Goal: Obtain resource: Download file/media

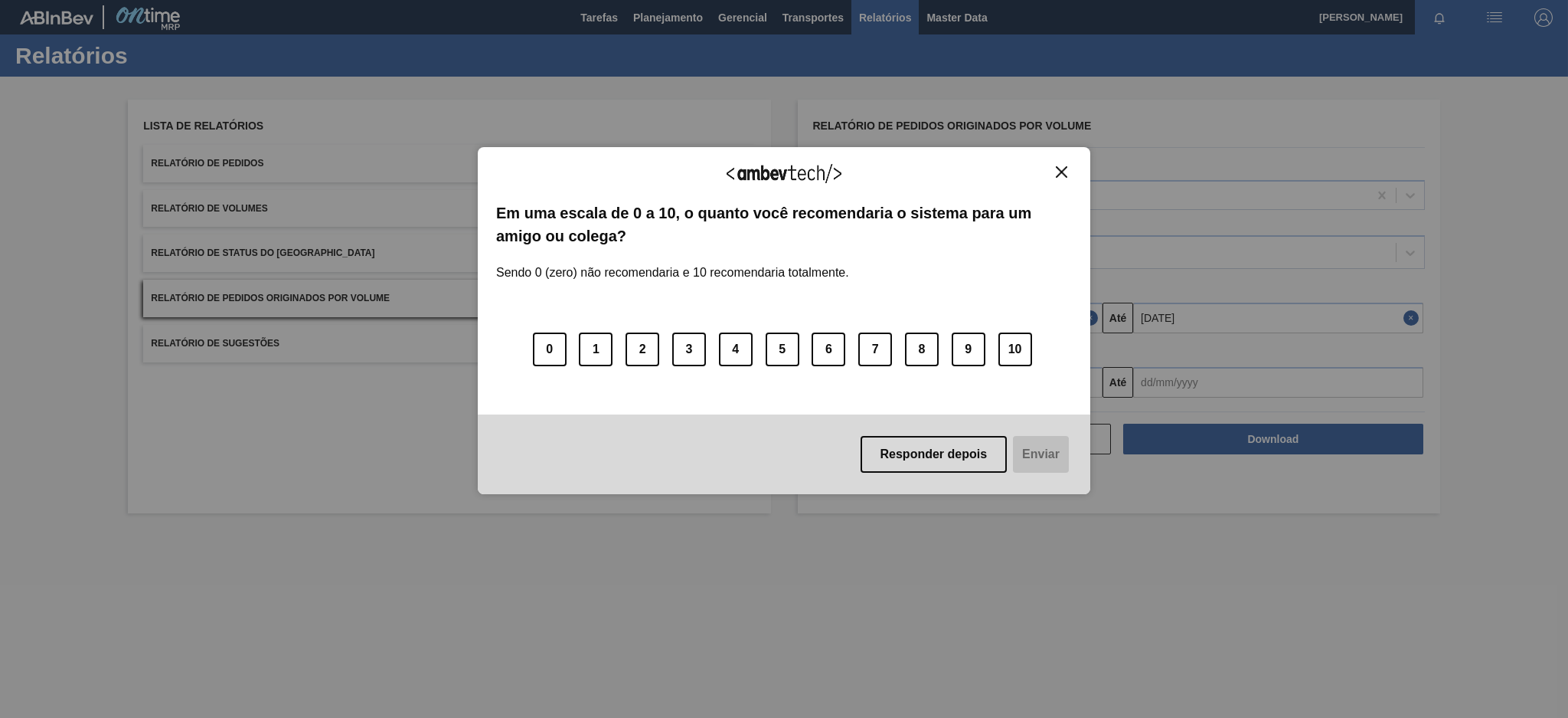
click at [1055, 169] on img "Close" at bounding box center [1061, 172] width 12 height 12
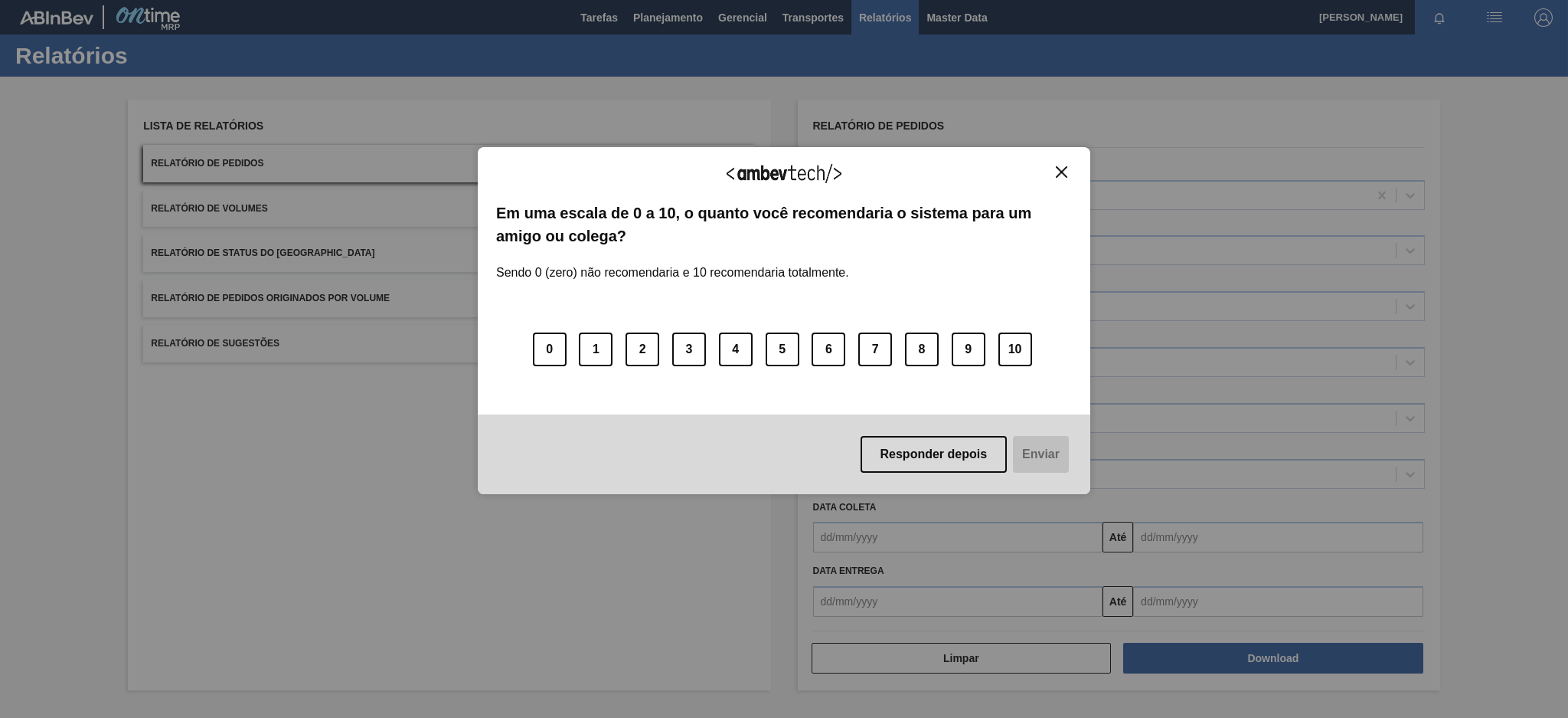
click at [245, 289] on div "Agradecemos seu feedback! Em uma escala de 0 a 10, o quanto você recomendaria o…" at bounding box center [784, 359] width 1568 height 718
click at [1055, 166] on img "Close" at bounding box center [1061, 172] width 12 height 12
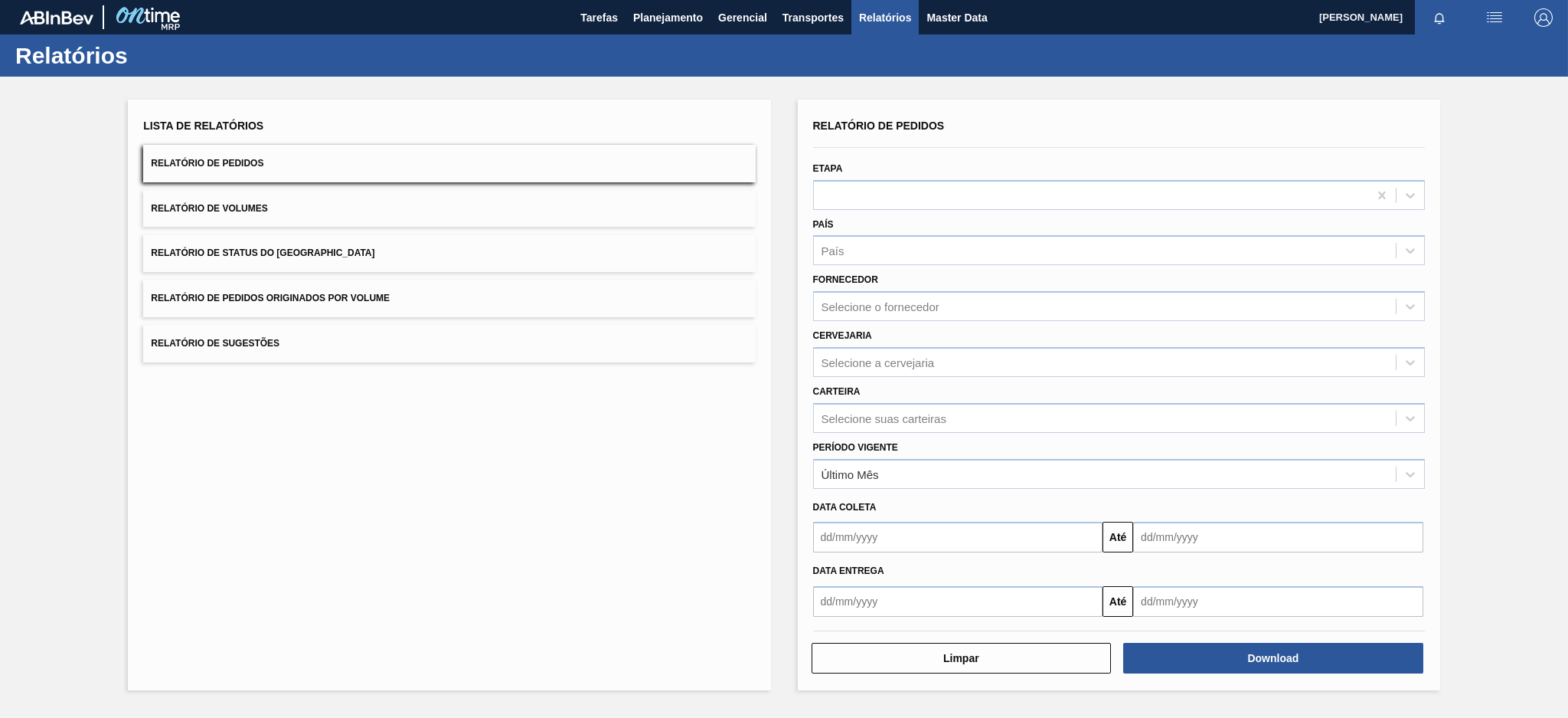
click at [527, 301] on button "Relatório de Pedidos Originados por Volume" at bounding box center [448, 297] width 612 height 37
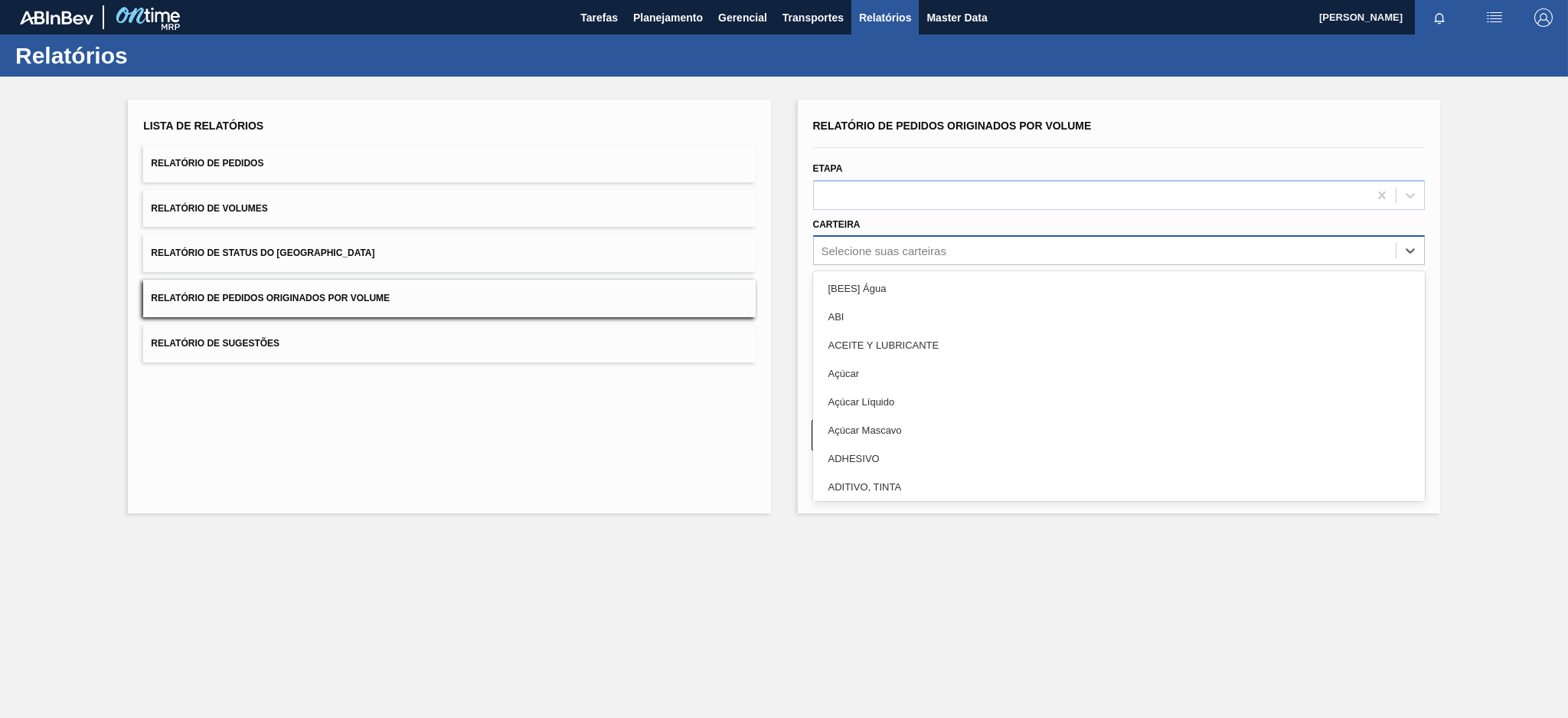
click at [870, 251] on div "Selecione suas carteiras" at bounding box center [883, 251] width 125 height 13
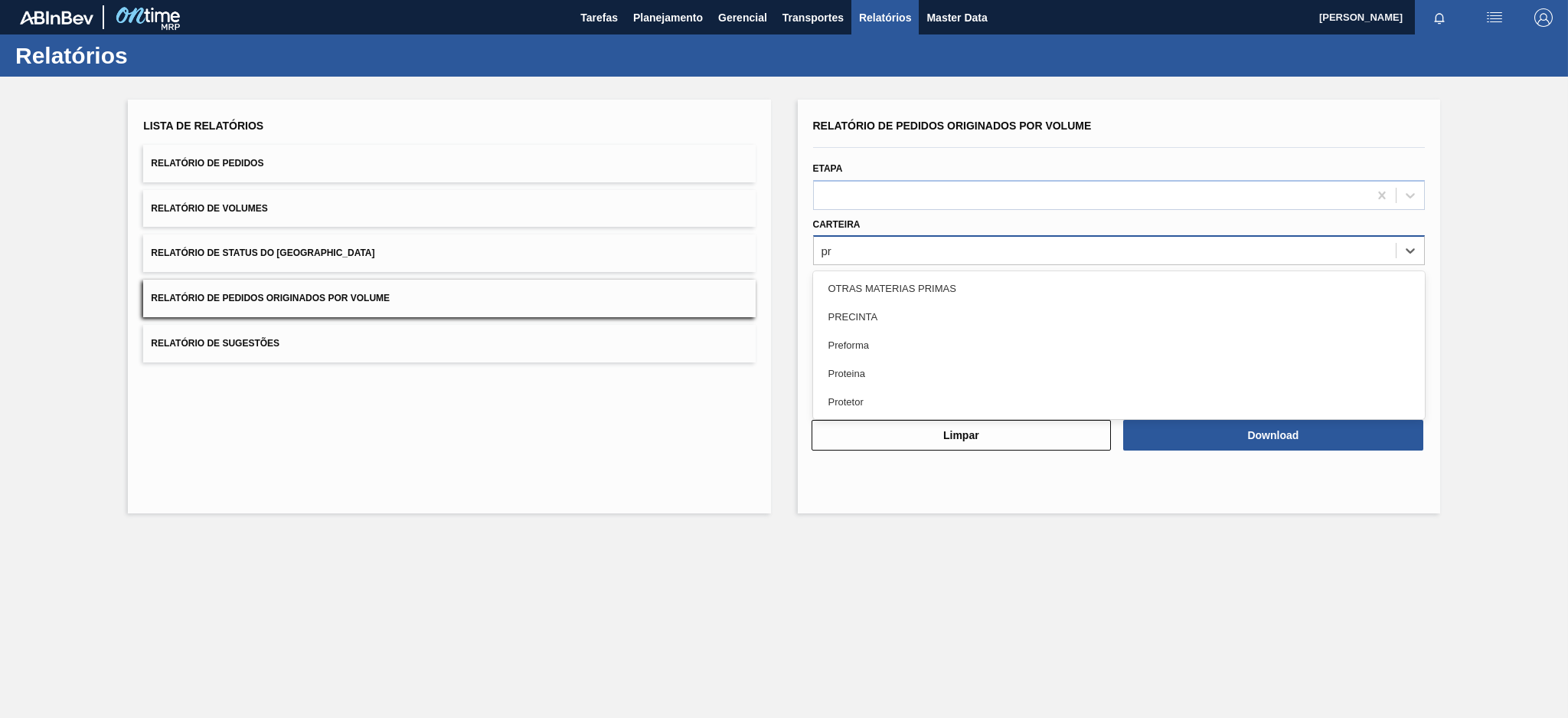
type input "pre"
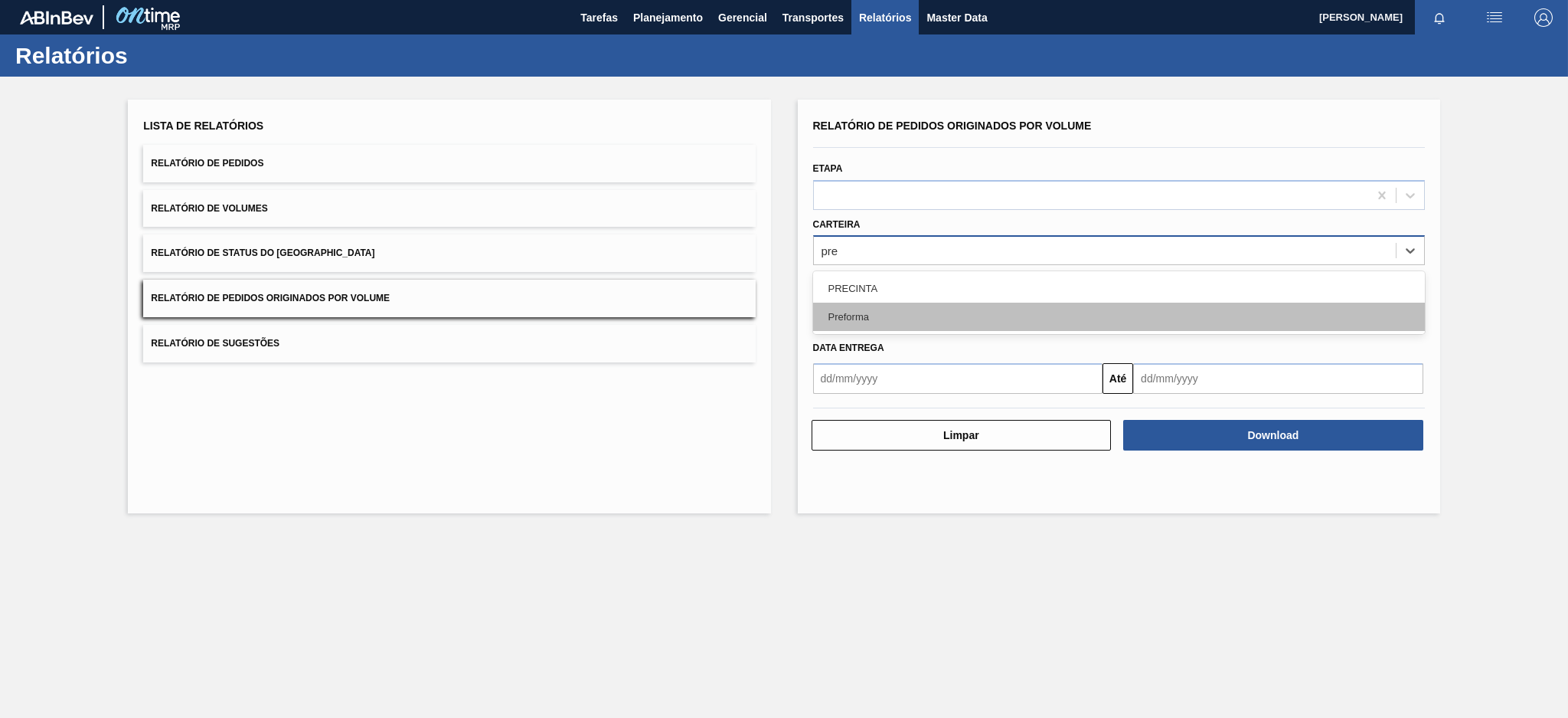
click at [847, 312] on div "Preforma" at bounding box center [1119, 316] width 612 height 28
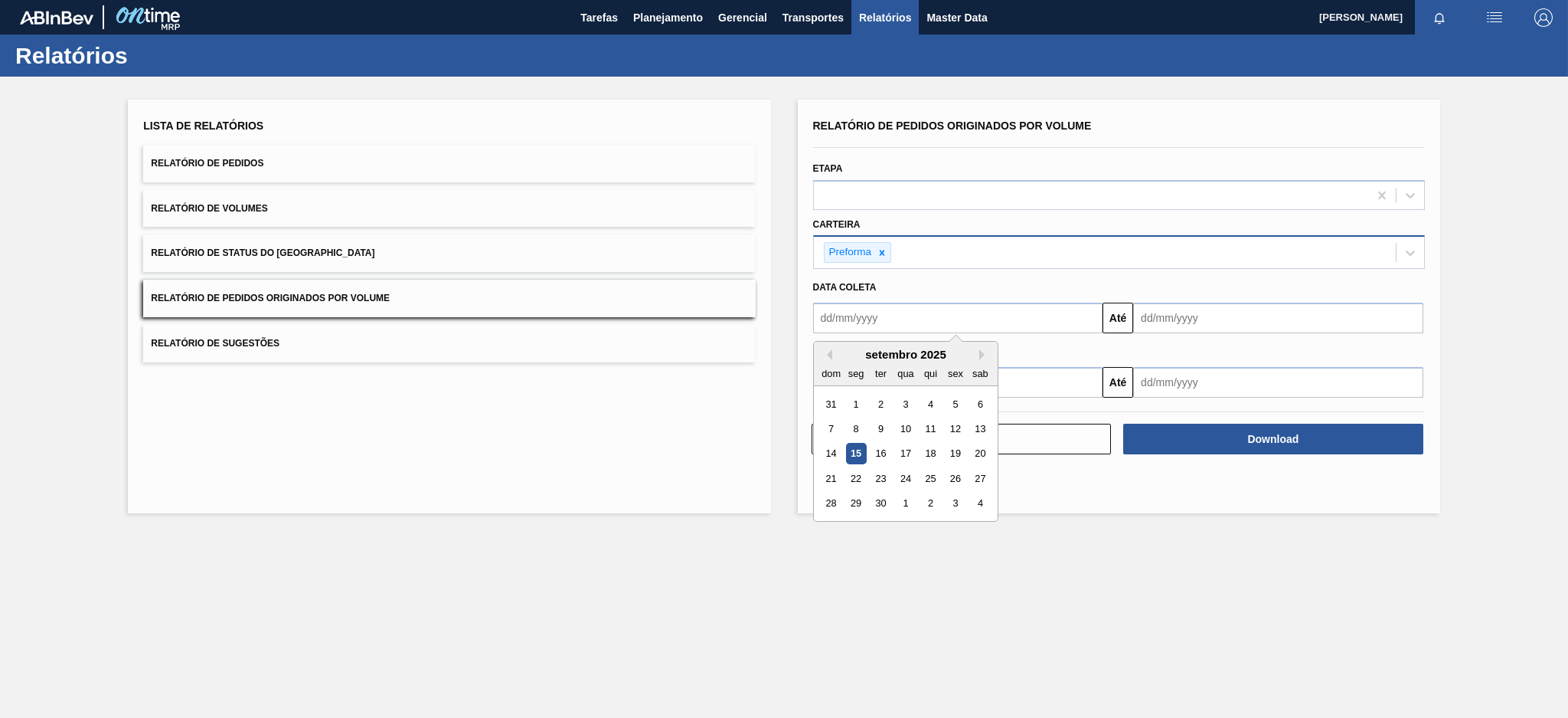
click at [847, 312] on input "text" at bounding box center [958, 317] width 290 height 31
click at [824, 354] on button "Previous Month" at bounding box center [827, 354] width 11 height 11
click at [821, 460] on div "10" at bounding box center [831, 454] width 21 height 21
type input "[DATE]"
click at [1211, 315] on input "text" at bounding box center [1277, 317] width 290 height 31
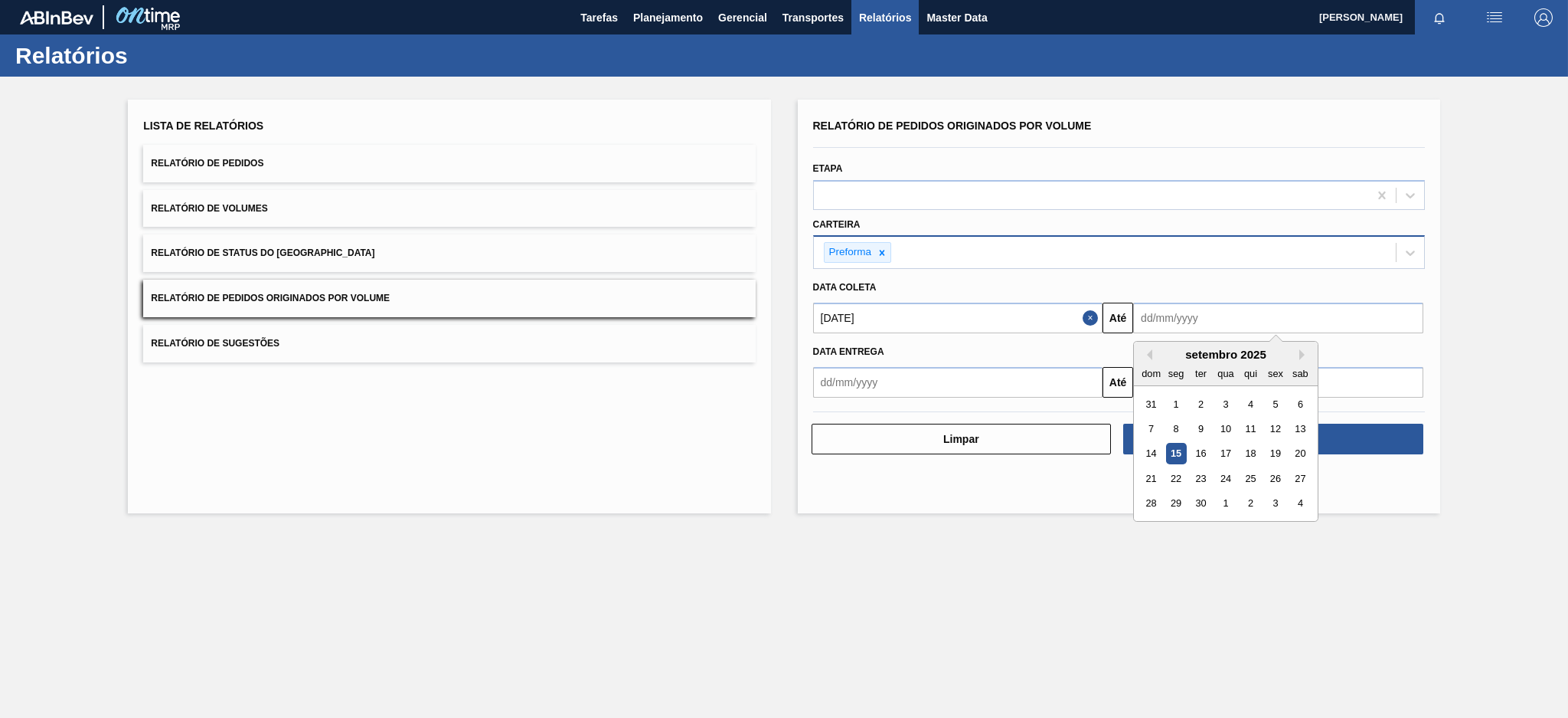
click at [1180, 458] on div "15" at bounding box center [1176, 454] width 21 height 21
type input "[DATE]"
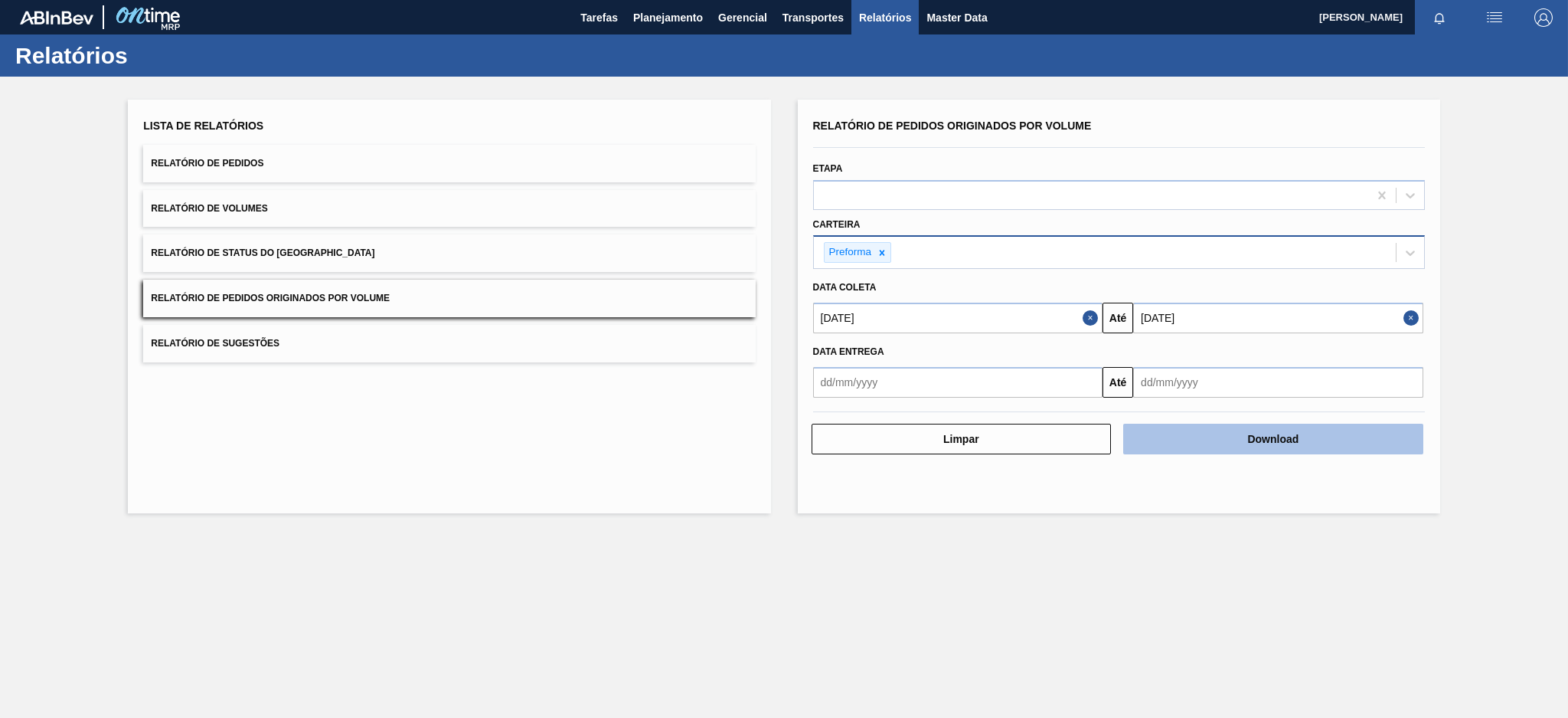
click at [1174, 443] on button "Download" at bounding box center [1272, 439] width 300 height 31
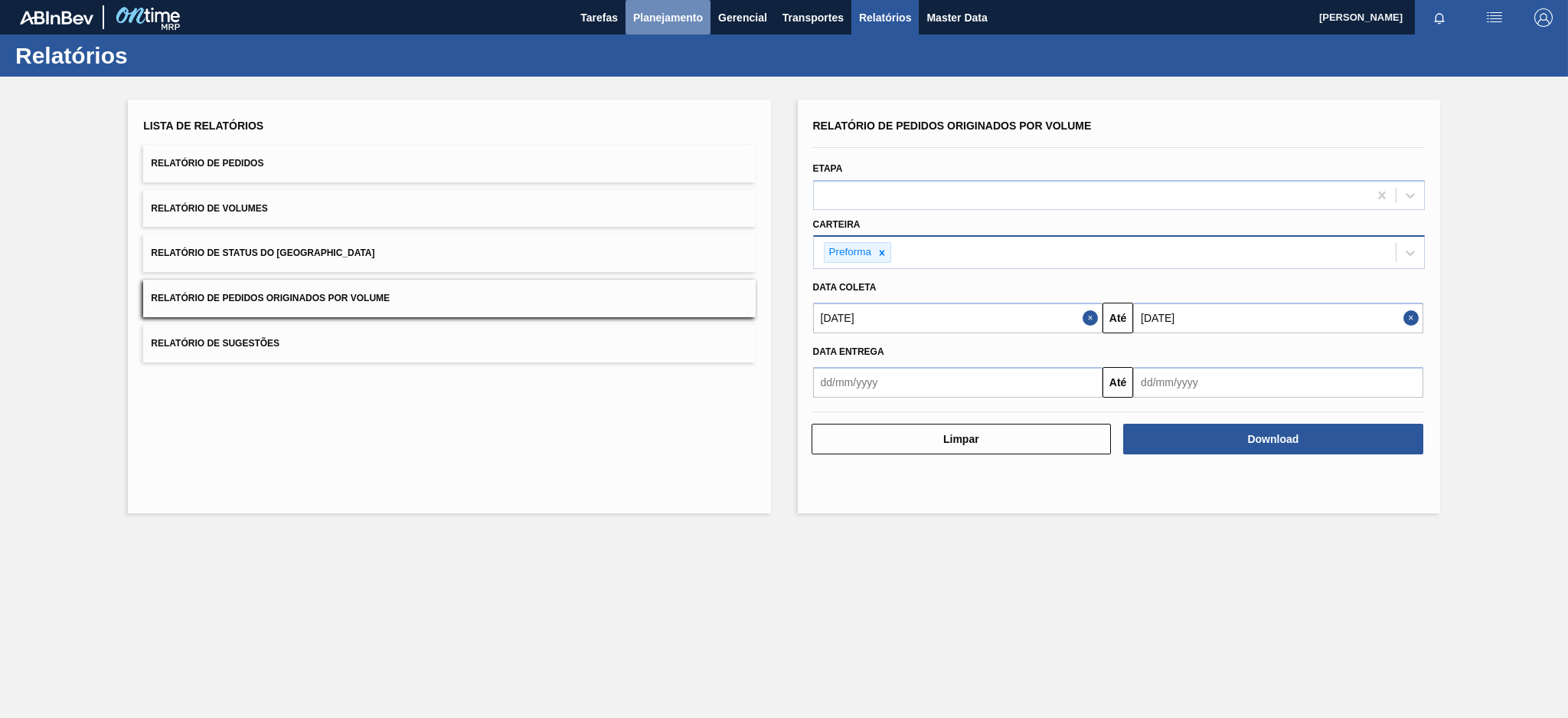
click at [693, 17] on span "Planejamento" at bounding box center [668, 17] width 69 height 18
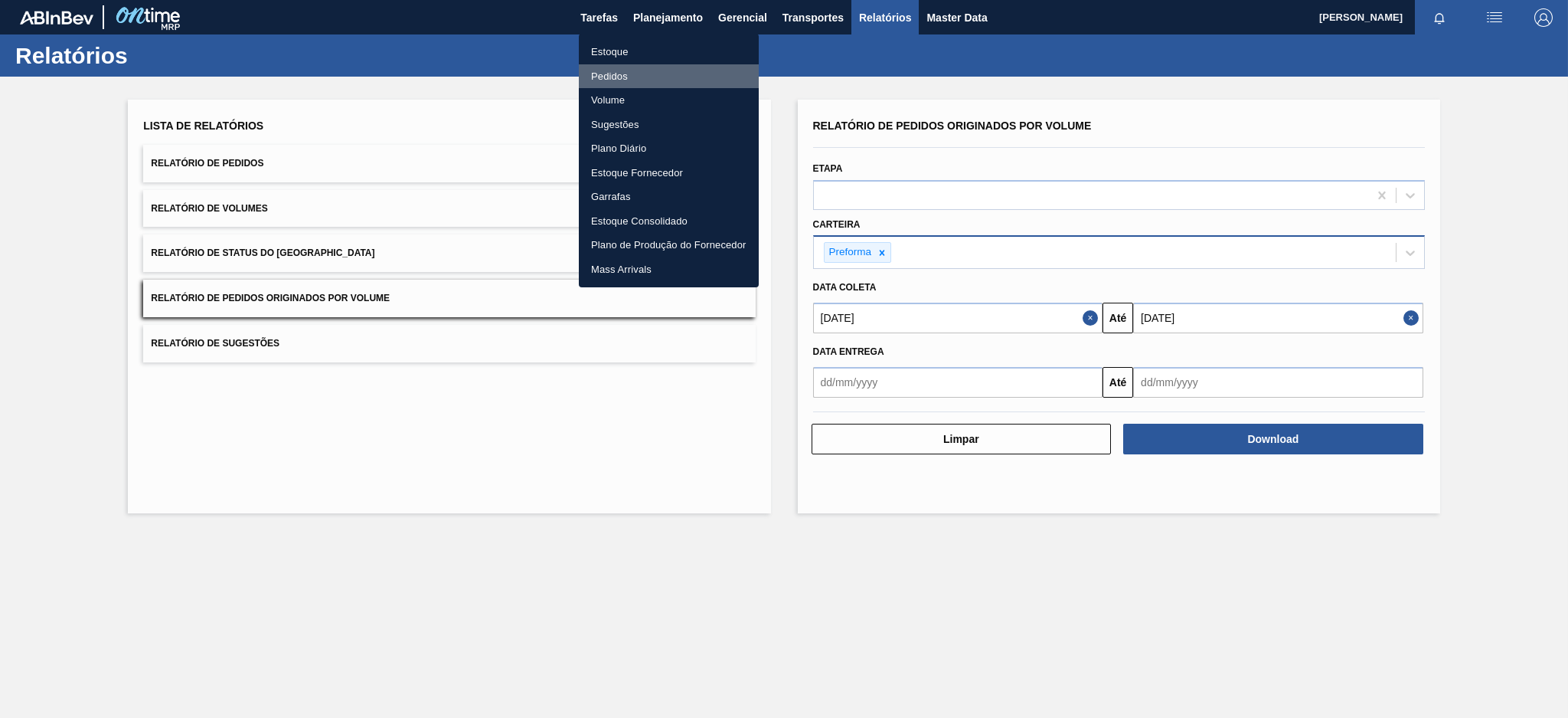
click at [607, 69] on li "Pedidos" at bounding box center [669, 77] width 180 height 25
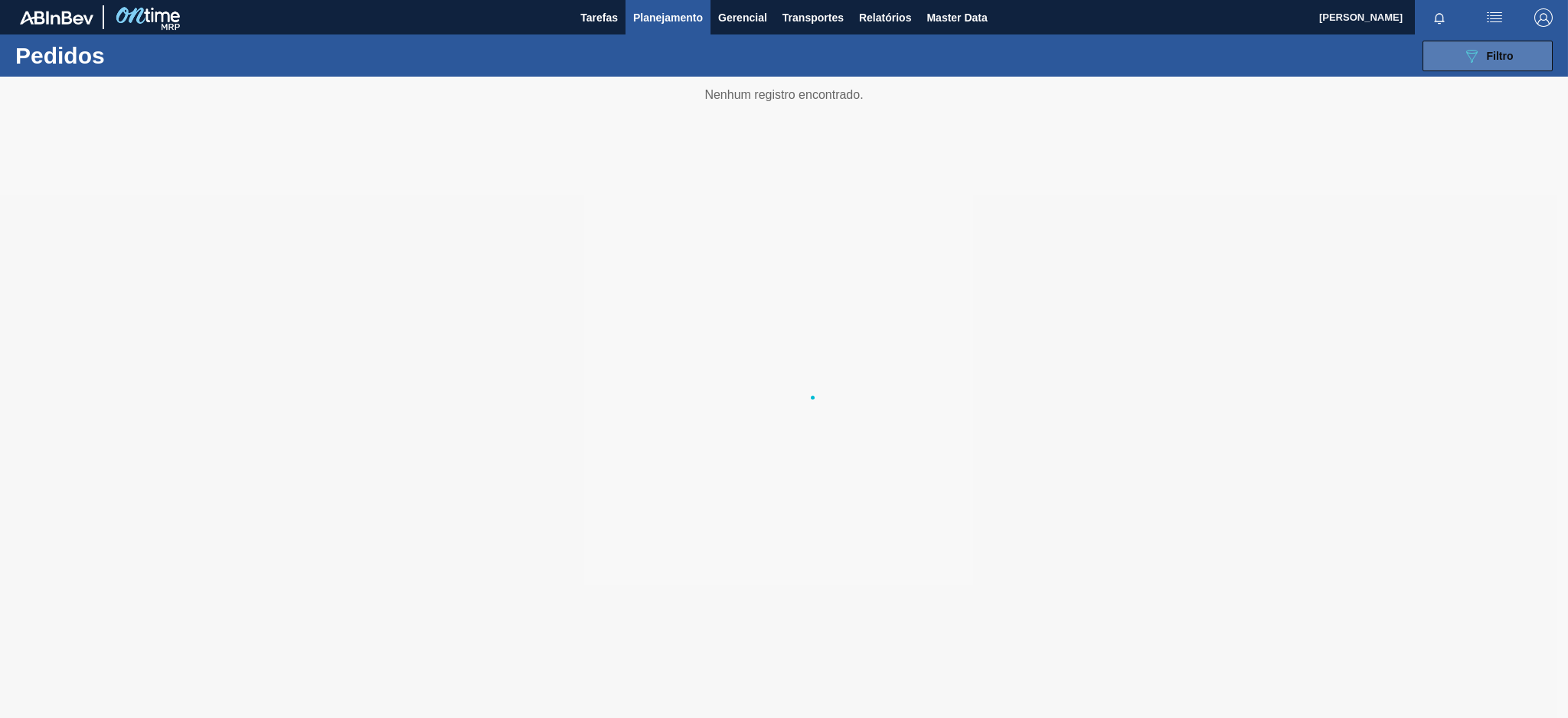
click at [1457, 53] on button "089F7B8B-B2A5-4AFE-B5C0-19BA573D28AC Filtro" at bounding box center [1488, 55] width 130 height 31
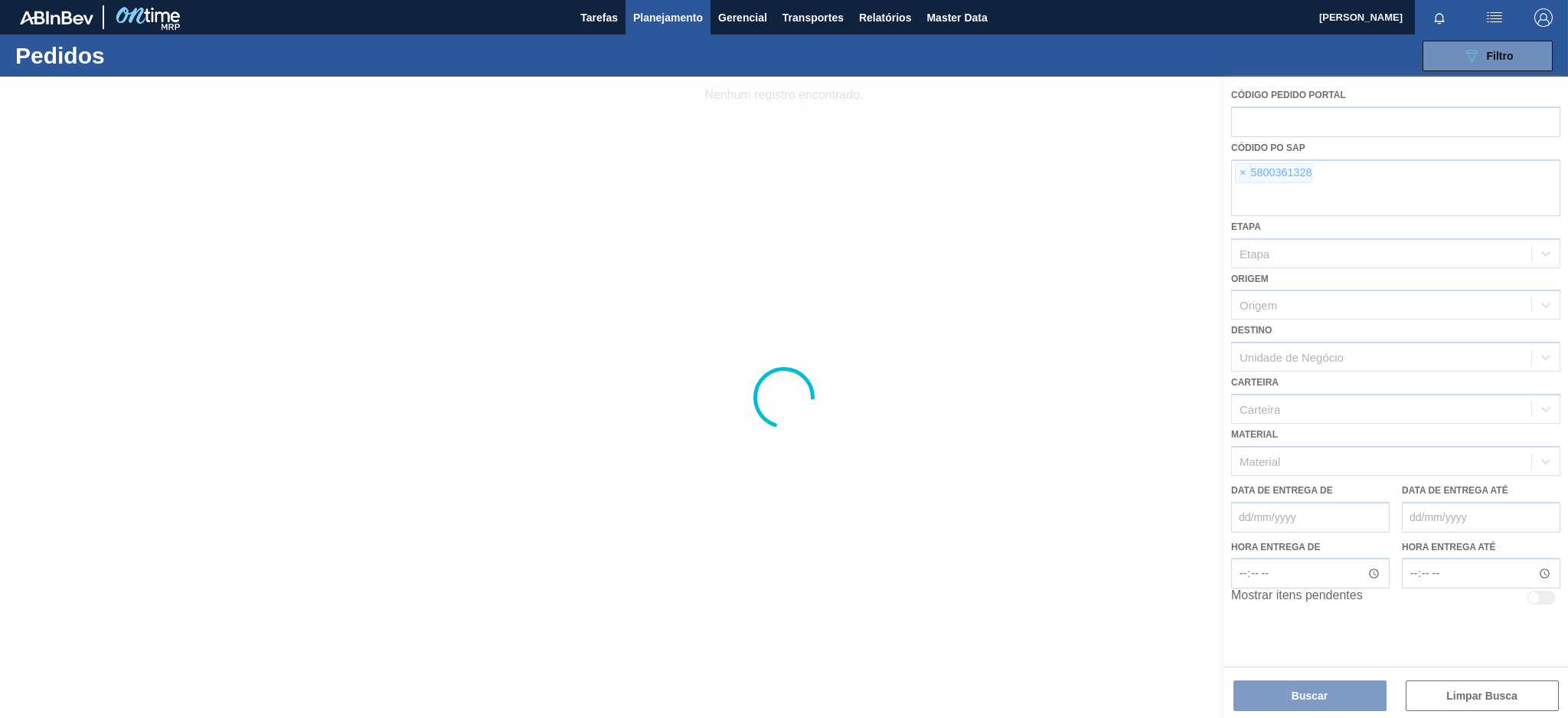
click at [1239, 174] on div at bounding box center [784, 397] width 1568 height 641
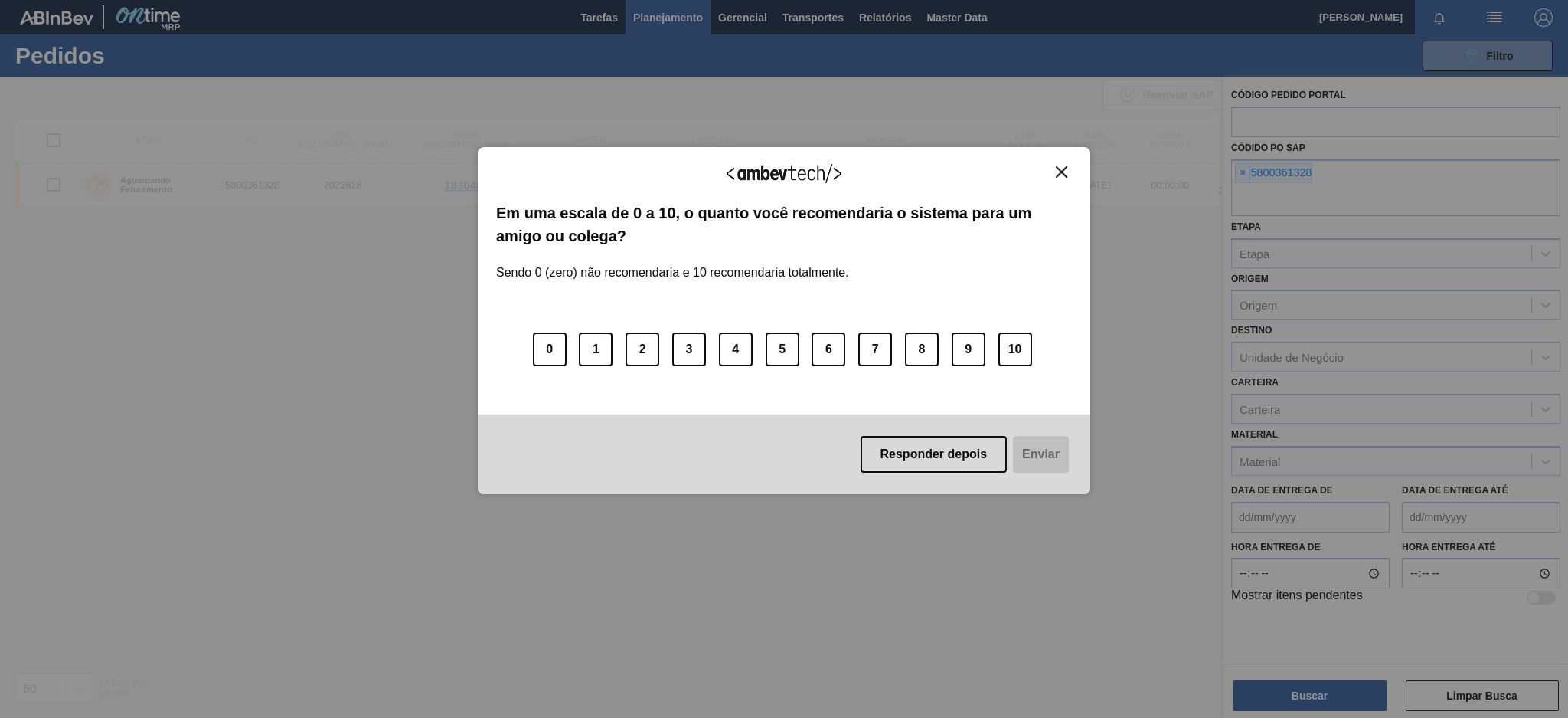
click at [1055, 174] on img "Close" at bounding box center [1061, 172] width 12 height 12
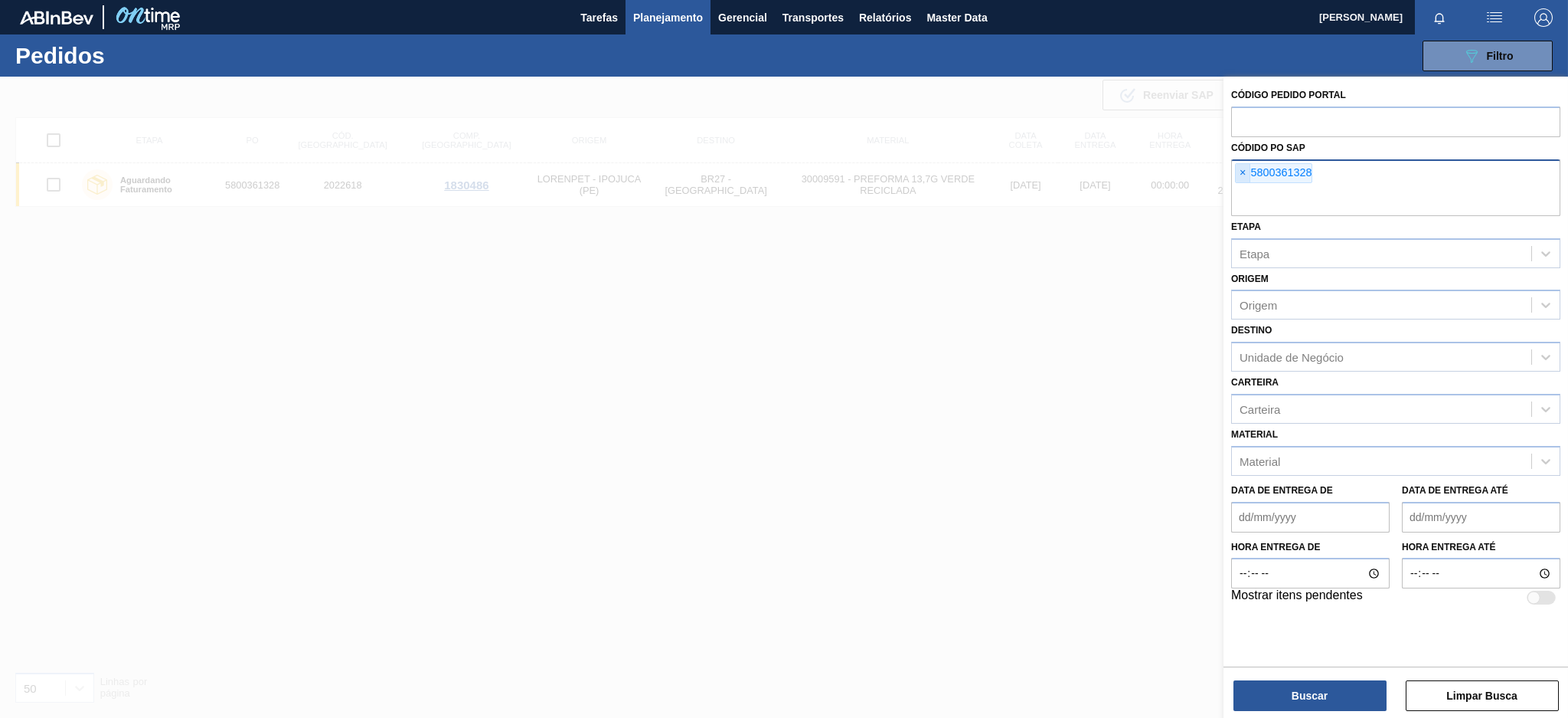
click at [1239, 172] on span "×" at bounding box center [1243, 173] width 15 height 18
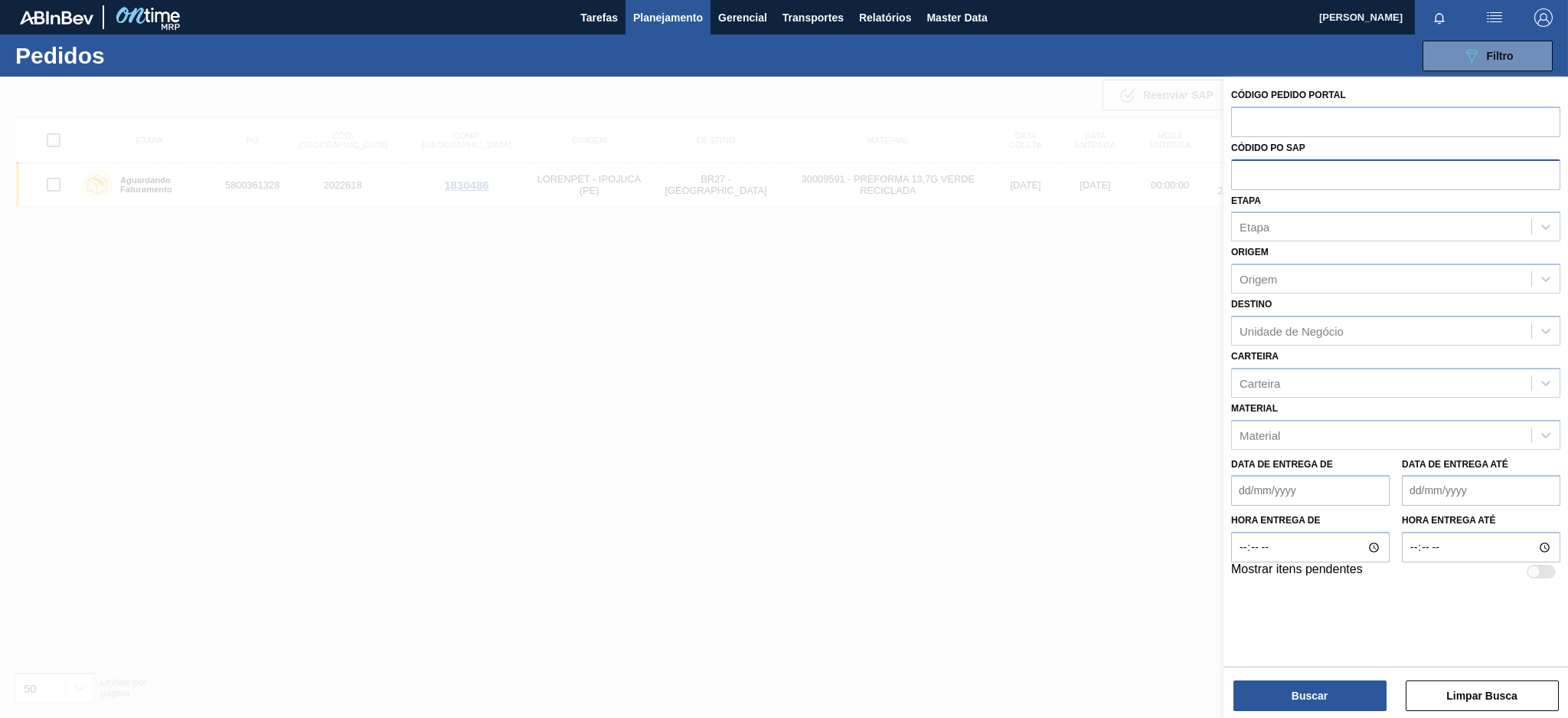
paste input "5800364435"
type input "5800364435"
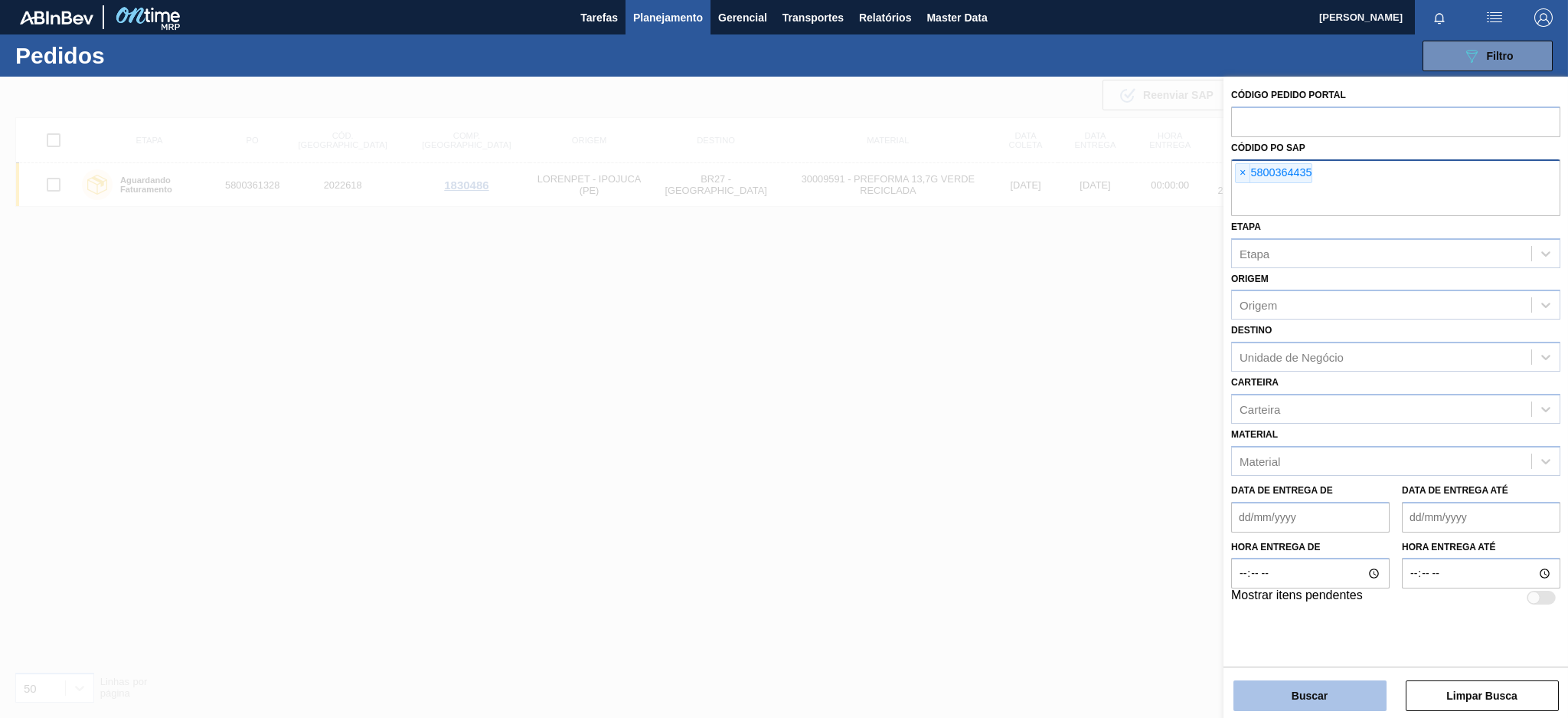
click at [1253, 689] on button "Buscar" at bounding box center [1310, 695] width 153 height 31
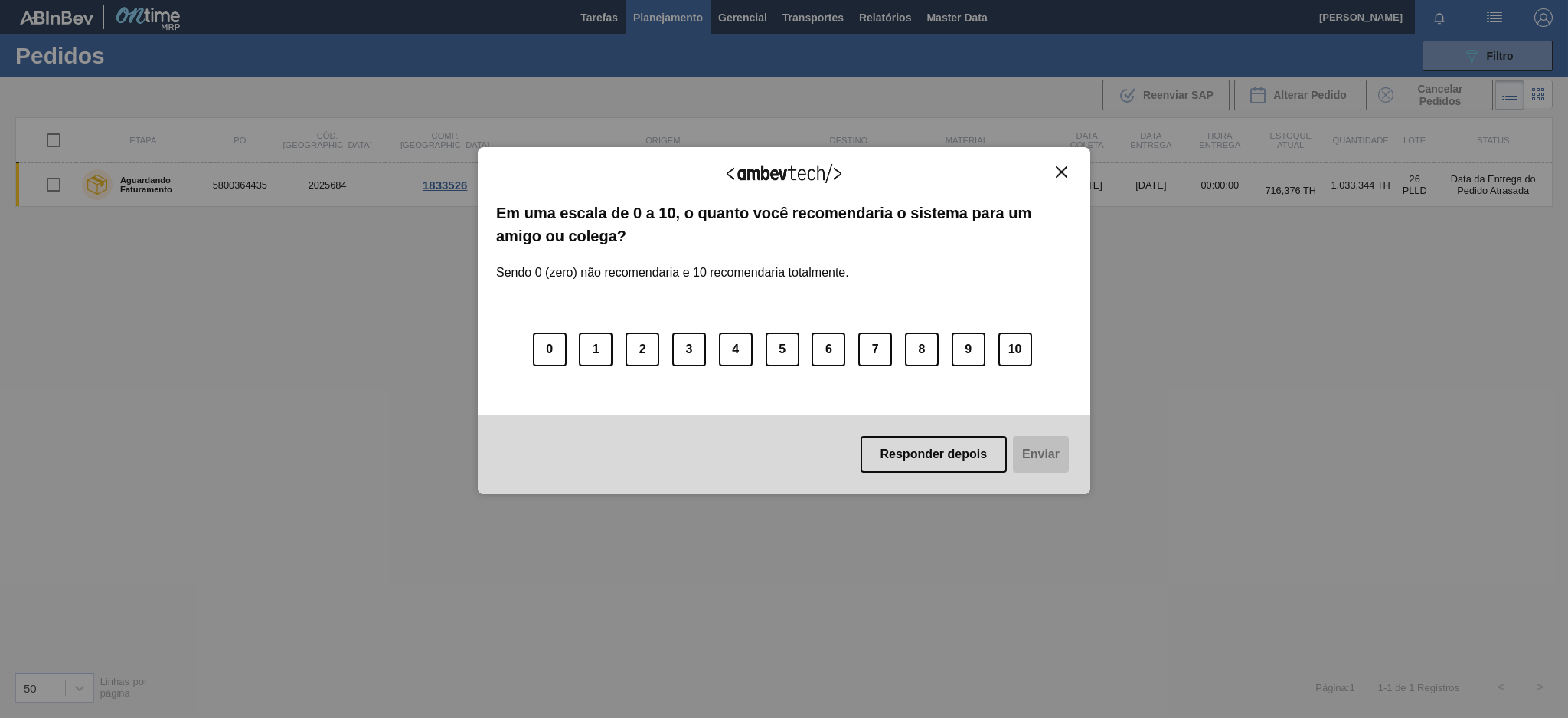
click at [1059, 169] on img "Close" at bounding box center [1061, 172] width 12 height 12
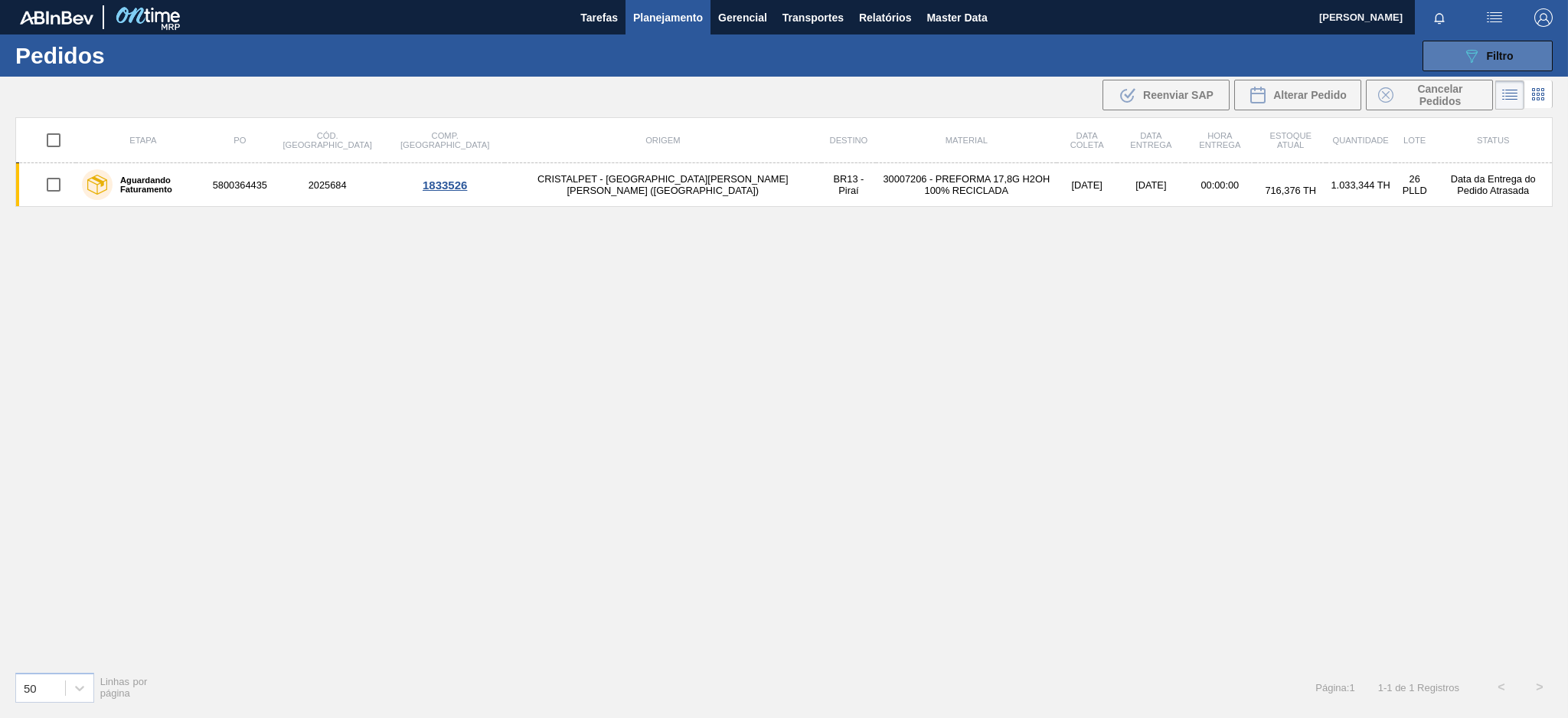
click at [1455, 47] on button "089F7B8B-B2A5-4AFE-B5C0-19BA573D28AC Filtro" at bounding box center [1488, 55] width 130 height 31
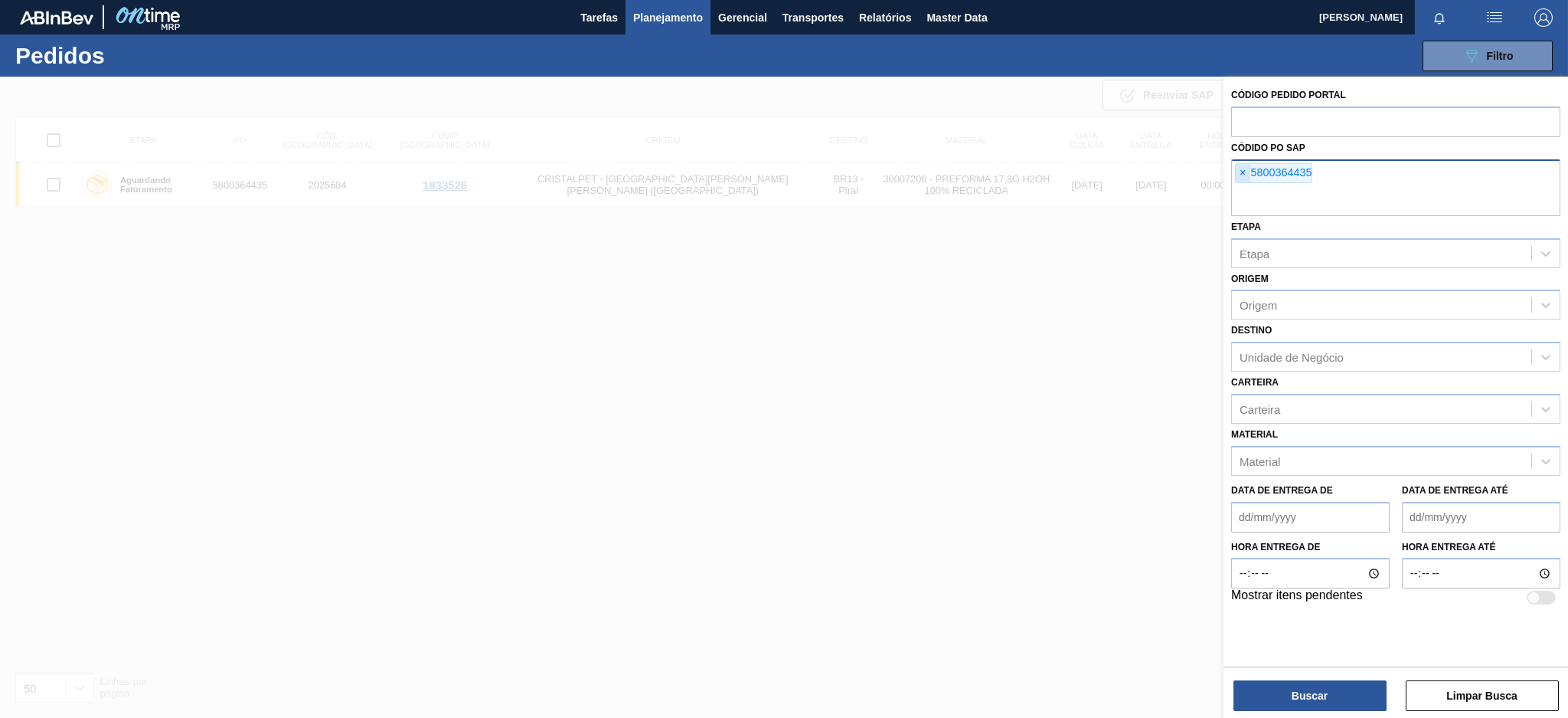
click at [1237, 167] on span "×" at bounding box center [1243, 173] width 15 height 18
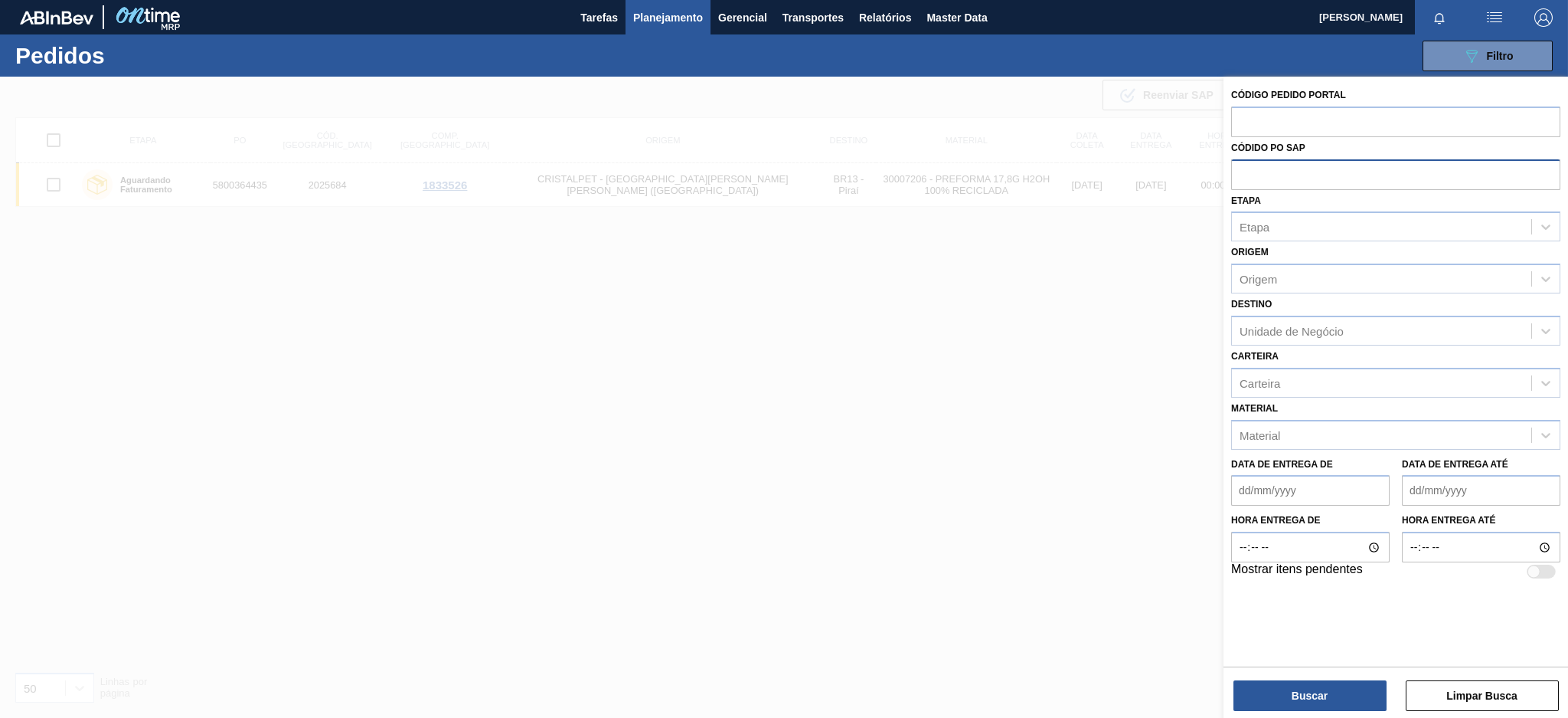
paste input "5700927323"
type input "5700927323"
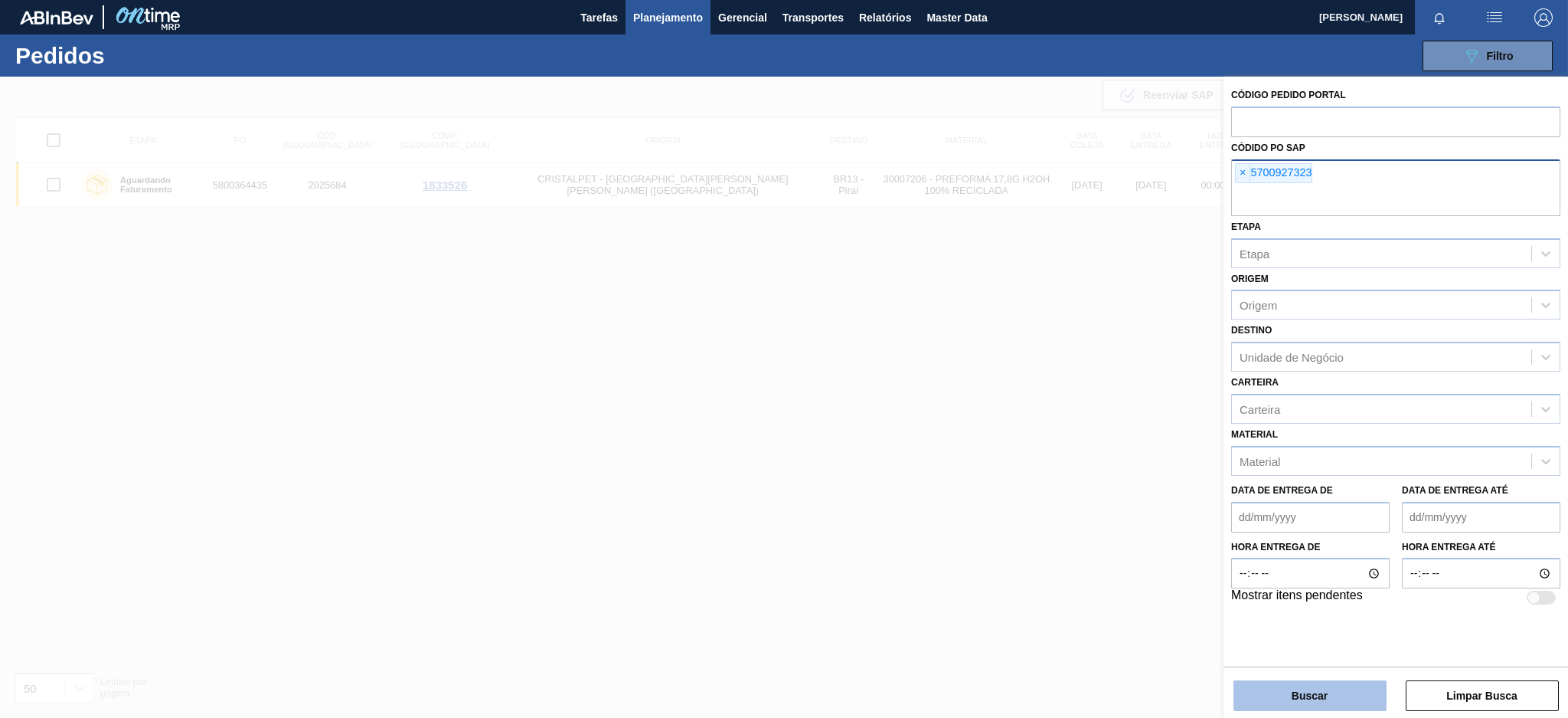
click at [1310, 702] on button "Buscar" at bounding box center [1310, 695] width 153 height 31
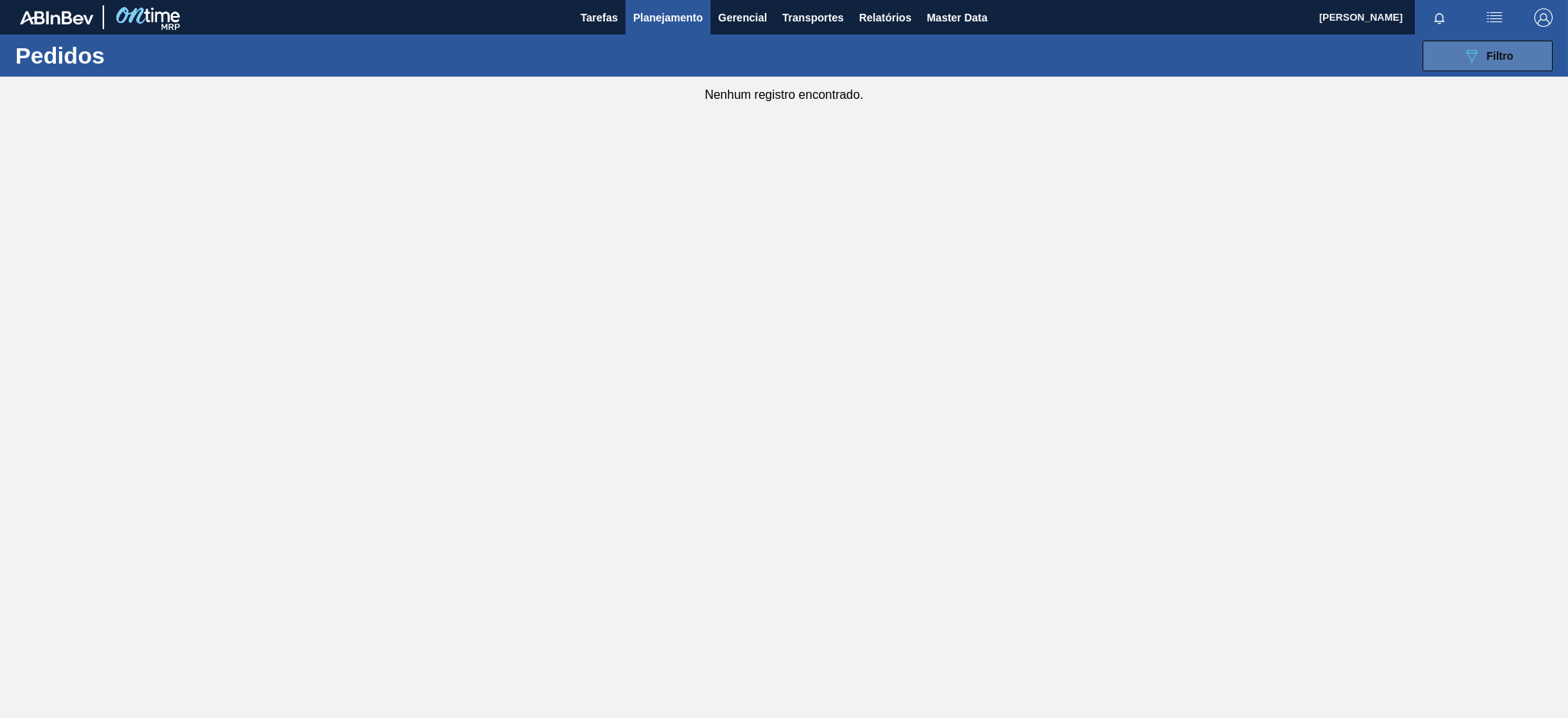
click at [1437, 55] on button "089F7B8B-B2A5-4AFE-B5C0-19BA573D28AC Filtro" at bounding box center [1488, 55] width 130 height 31
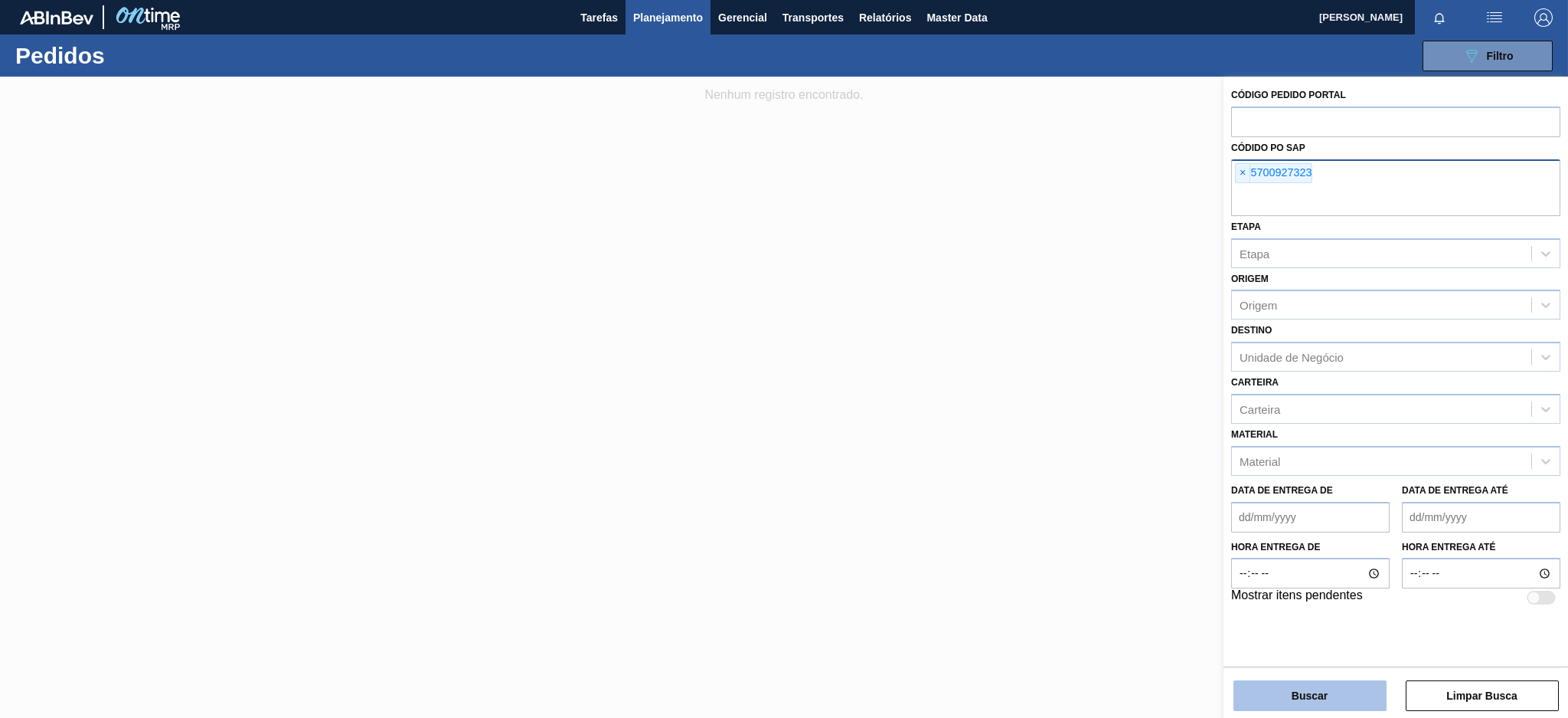
click at [1309, 697] on button "Buscar" at bounding box center [1310, 695] width 153 height 31
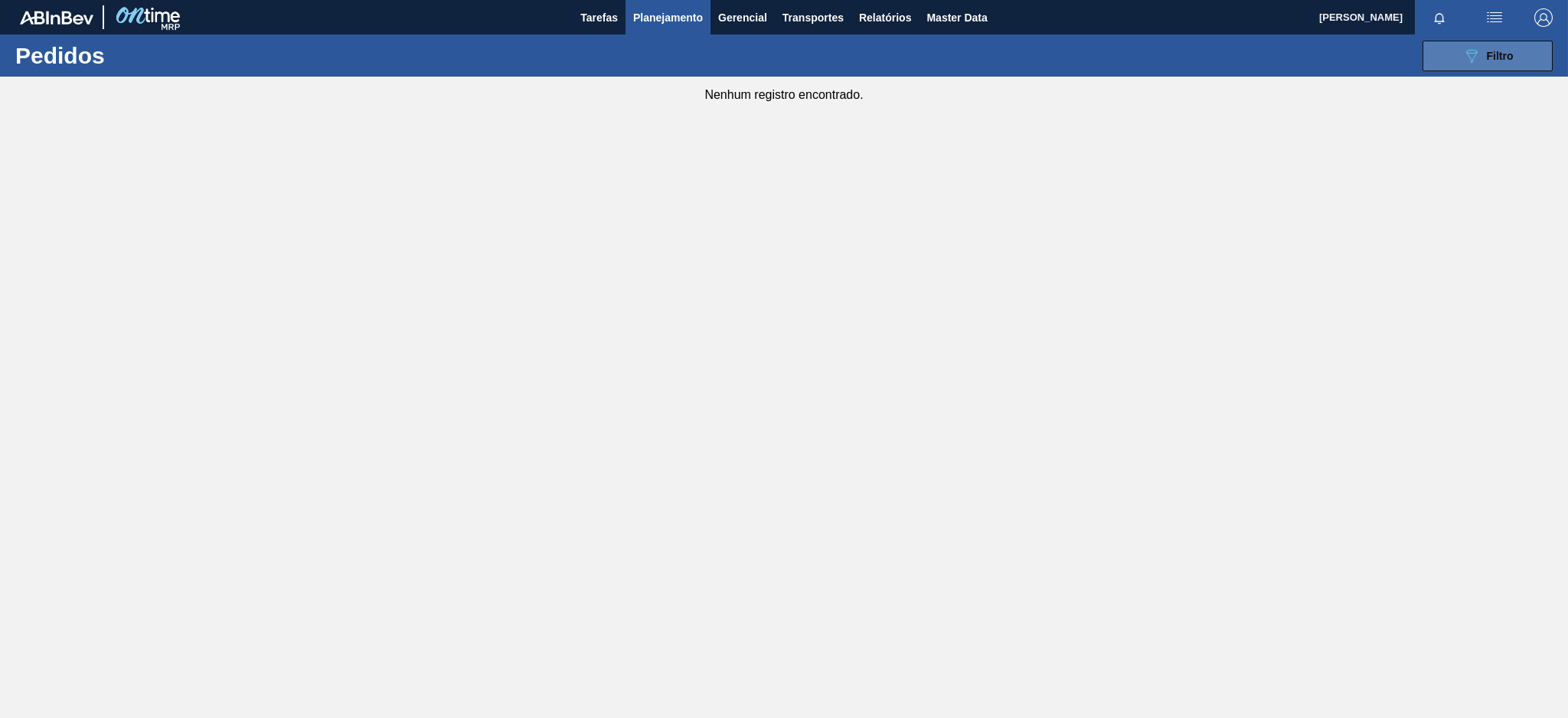
click at [1462, 52] on icon "089F7B8B-B2A5-4AFE-B5C0-19BA573D28AC" at bounding box center [1471, 56] width 18 height 18
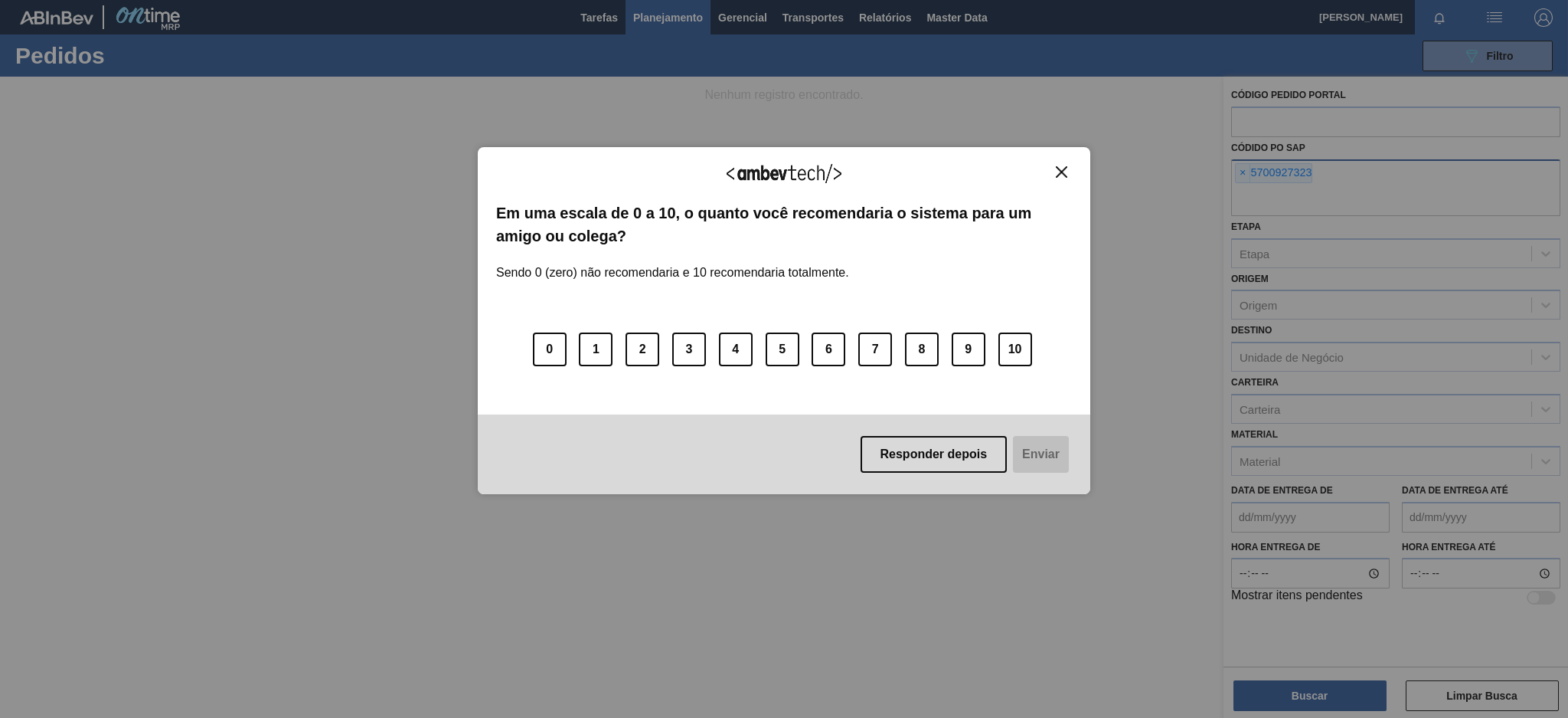
click at [1063, 173] on img "Close" at bounding box center [1061, 172] width 12 height 12
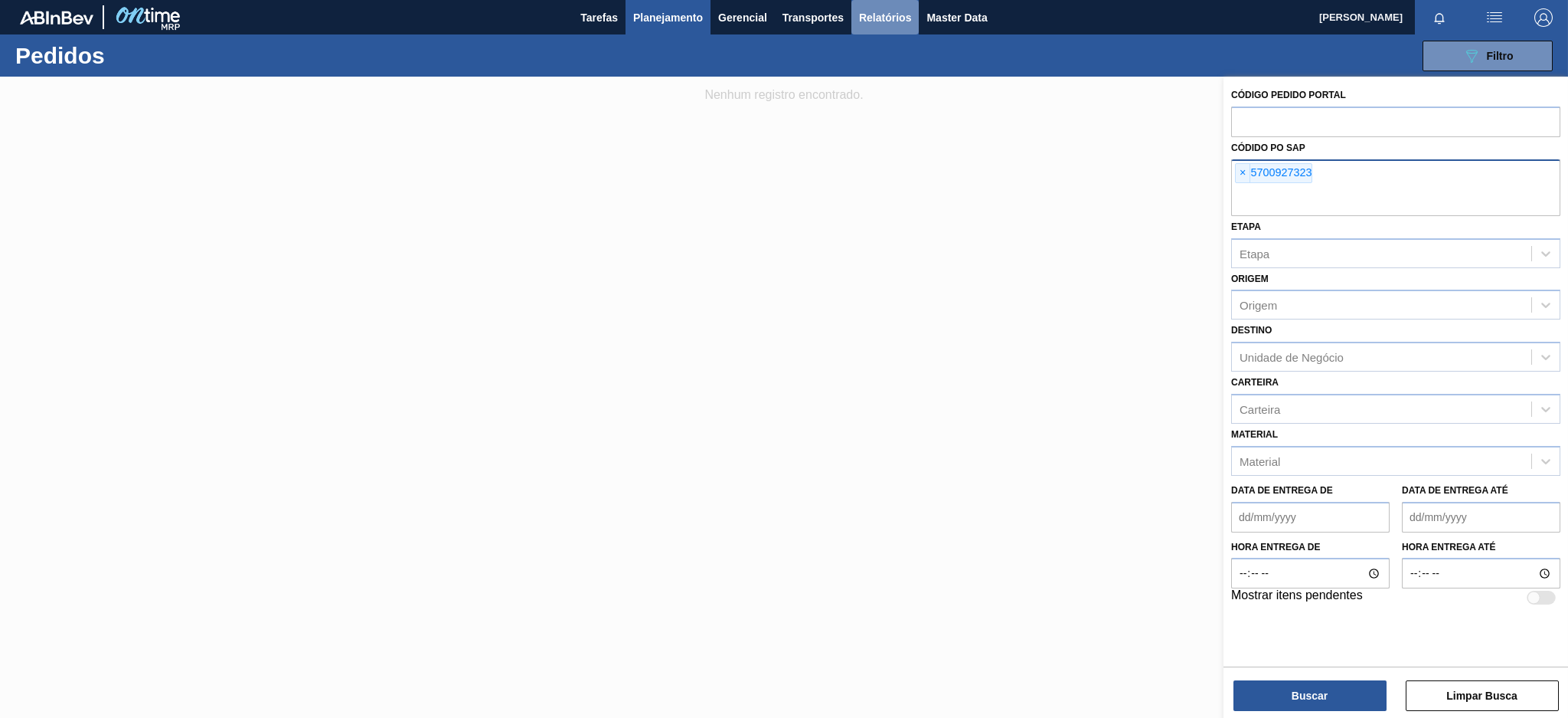
click at [879, 16] on span "Relatórios" at bounding box center [884, 17] width 52 height 18
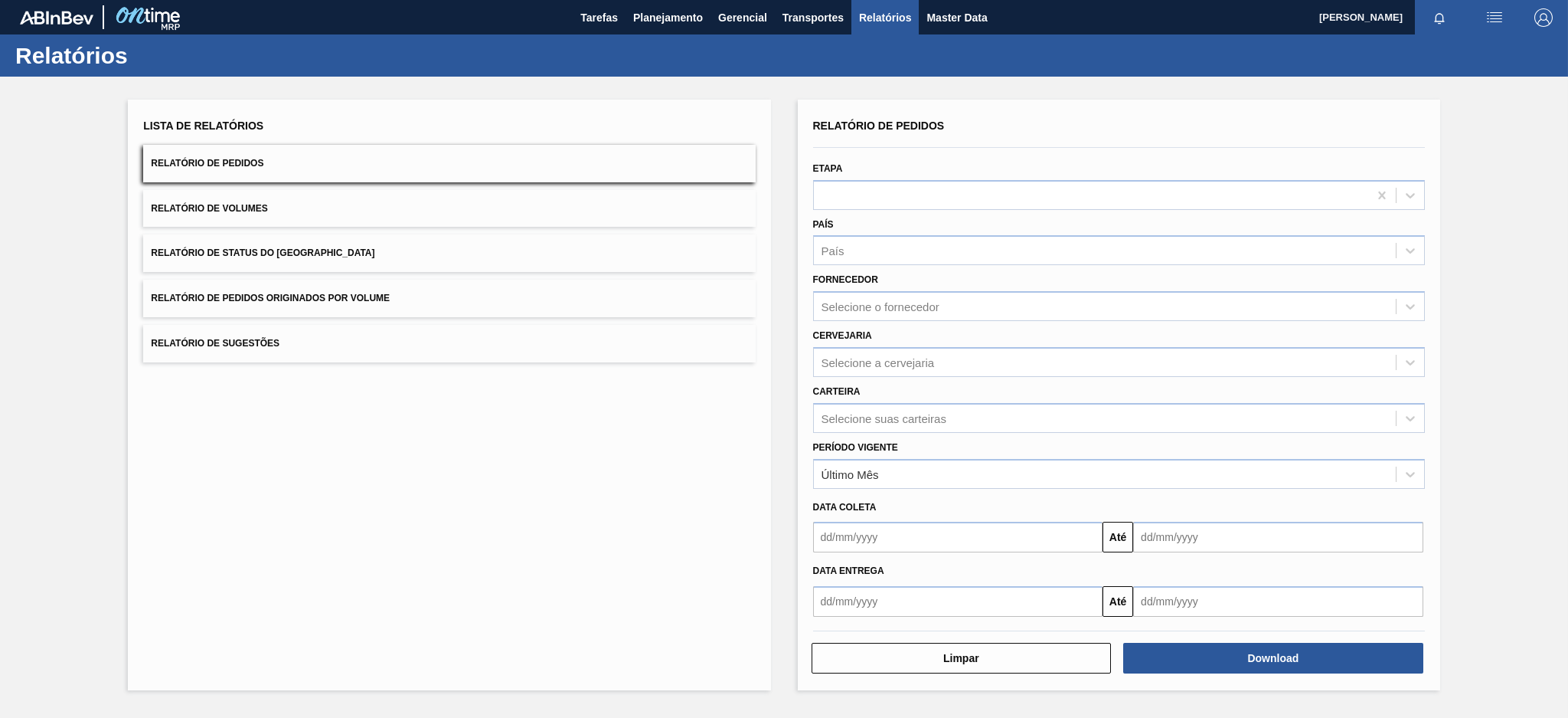
click at [548, 295] on button "Relatório de Pedidos Originados por Volume" at bounding box center [448, 297] width 612 height 37
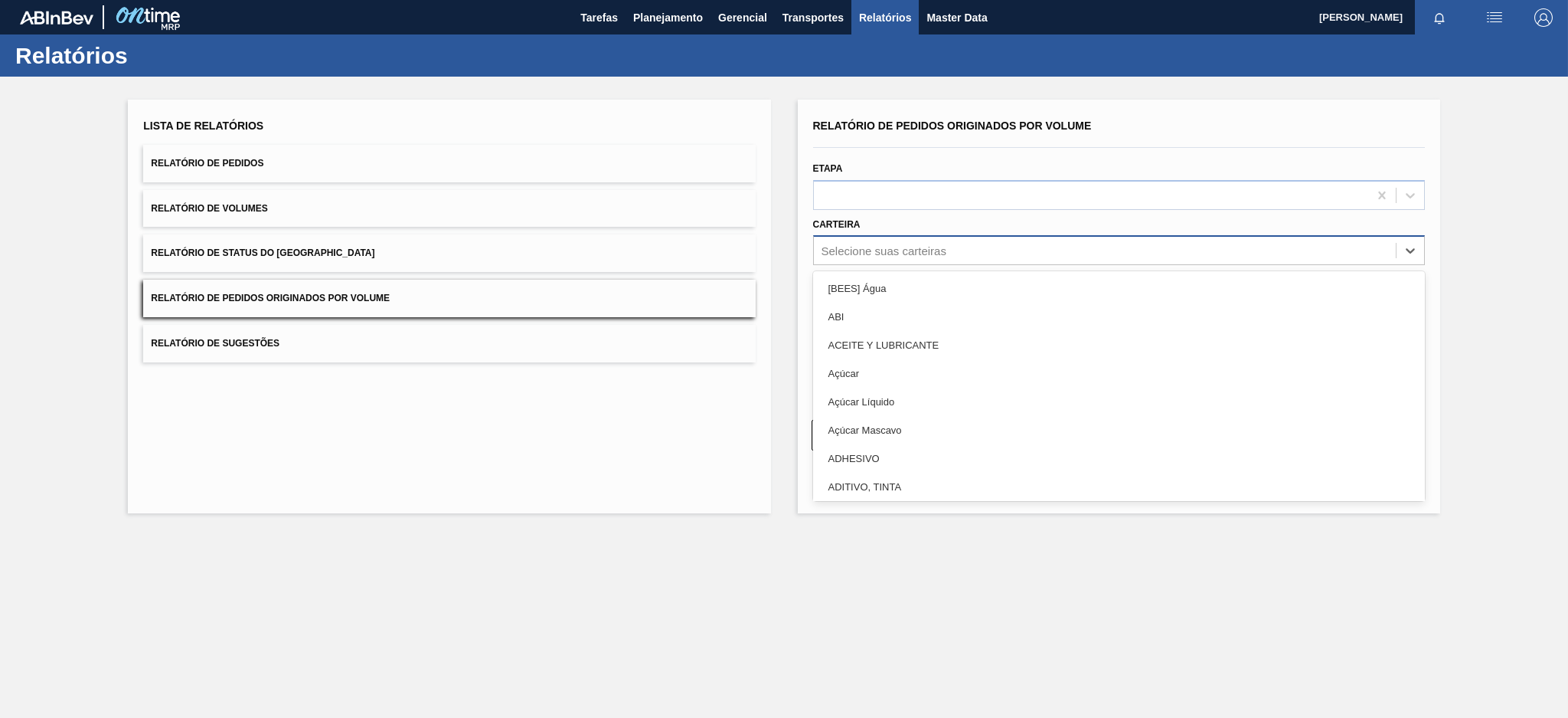
click at [936, 245] on div "Selecione suas carteiras" at bounding box center [883, 251] width 125 height 13
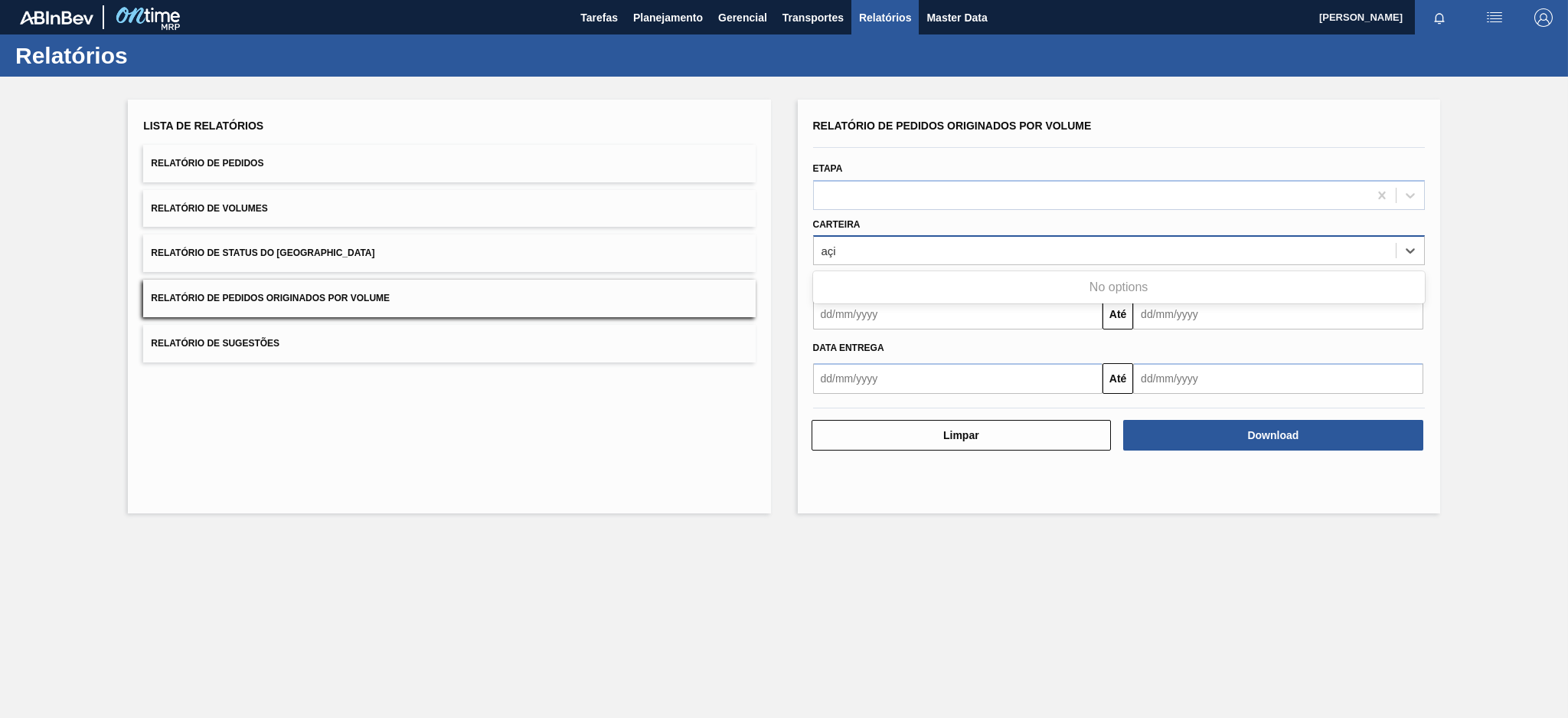
type input "aç"
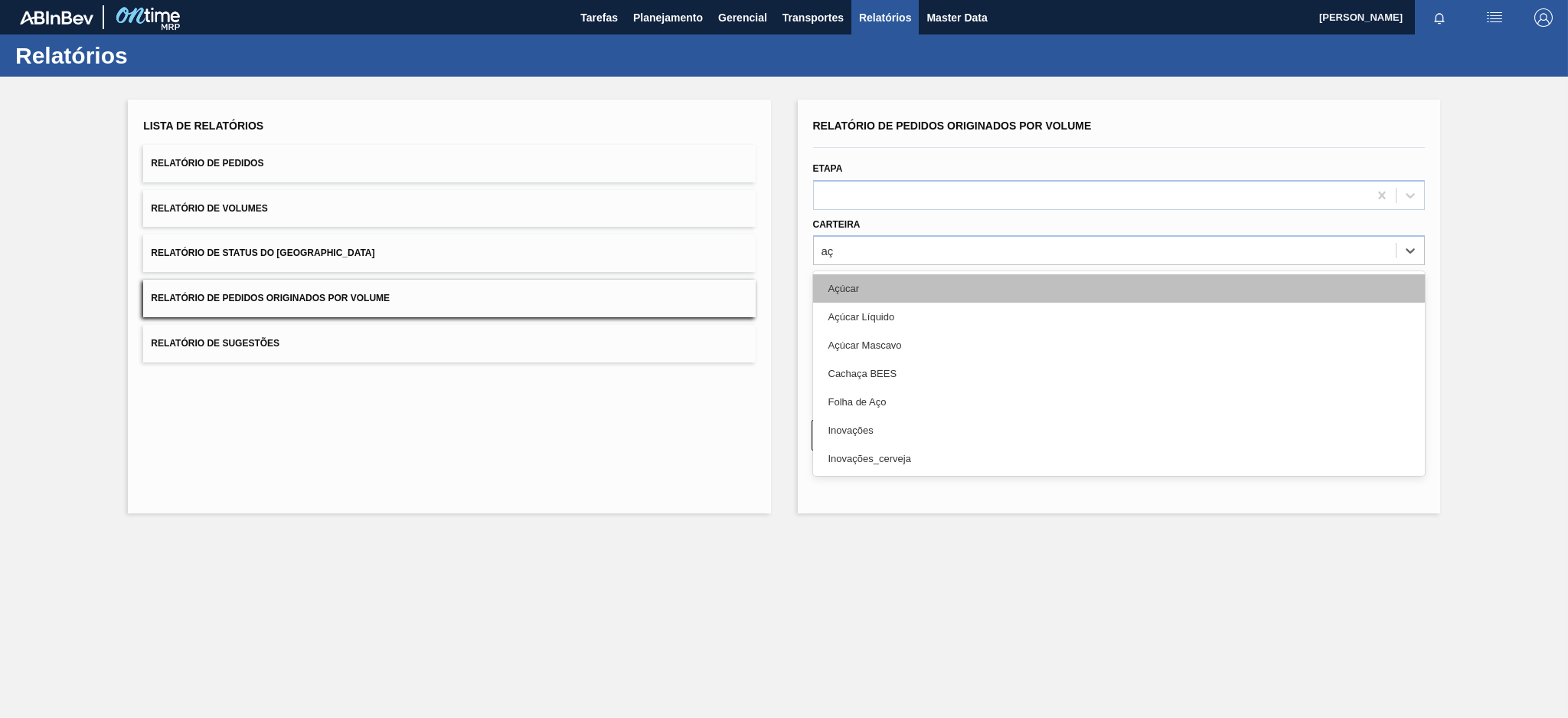
click at [850, 288] on div "Açúcar" at bounding box center [1119, 288] width 612 height 28
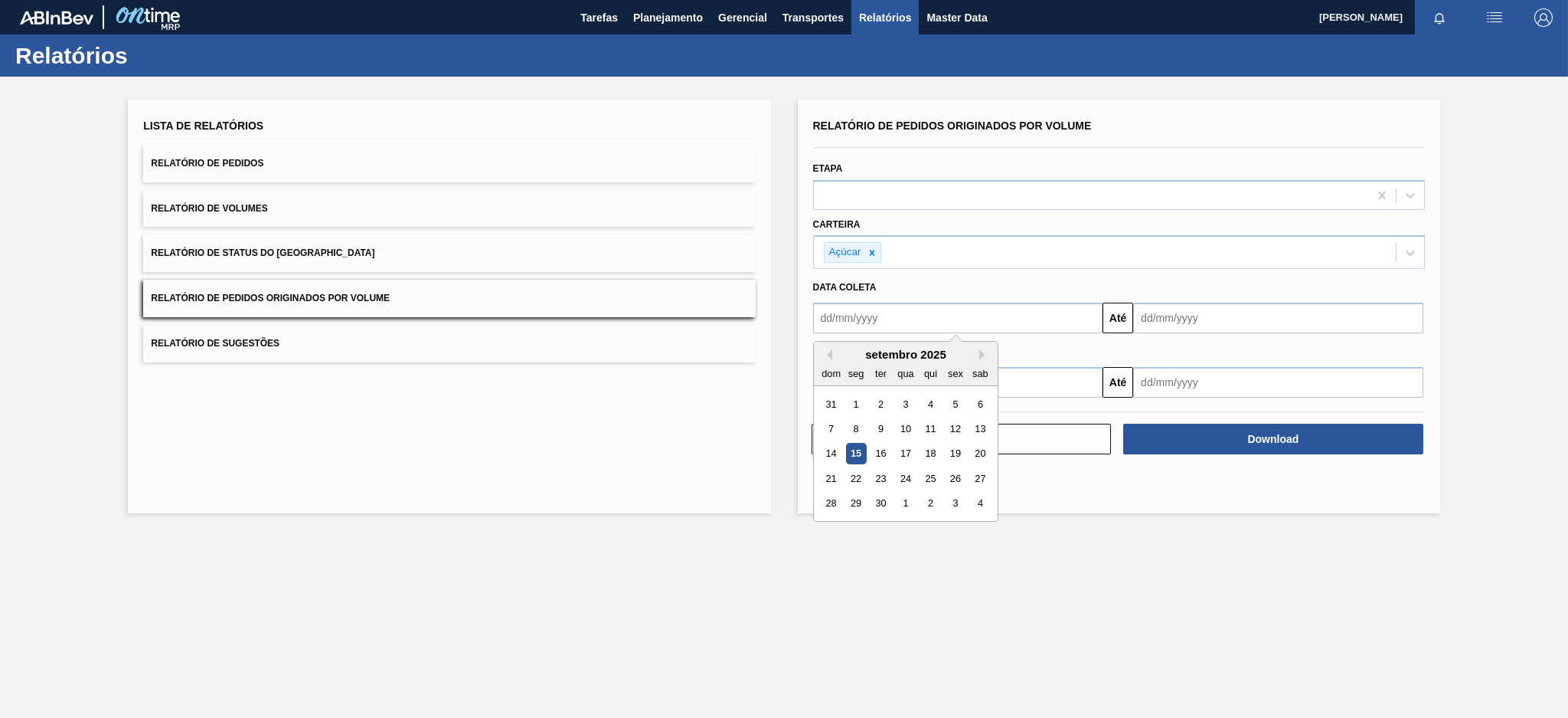
click at [862, 320] on input "text" at bounding box center [958, 317] width 290 height 31
click at [822, 355] on button "Previous Month" at bounding box center [827, 354] width 11 height 11
click at [830, 447] on div "10" at bounding box center [831, 454] width 21 height 21
type input "[DATE]"
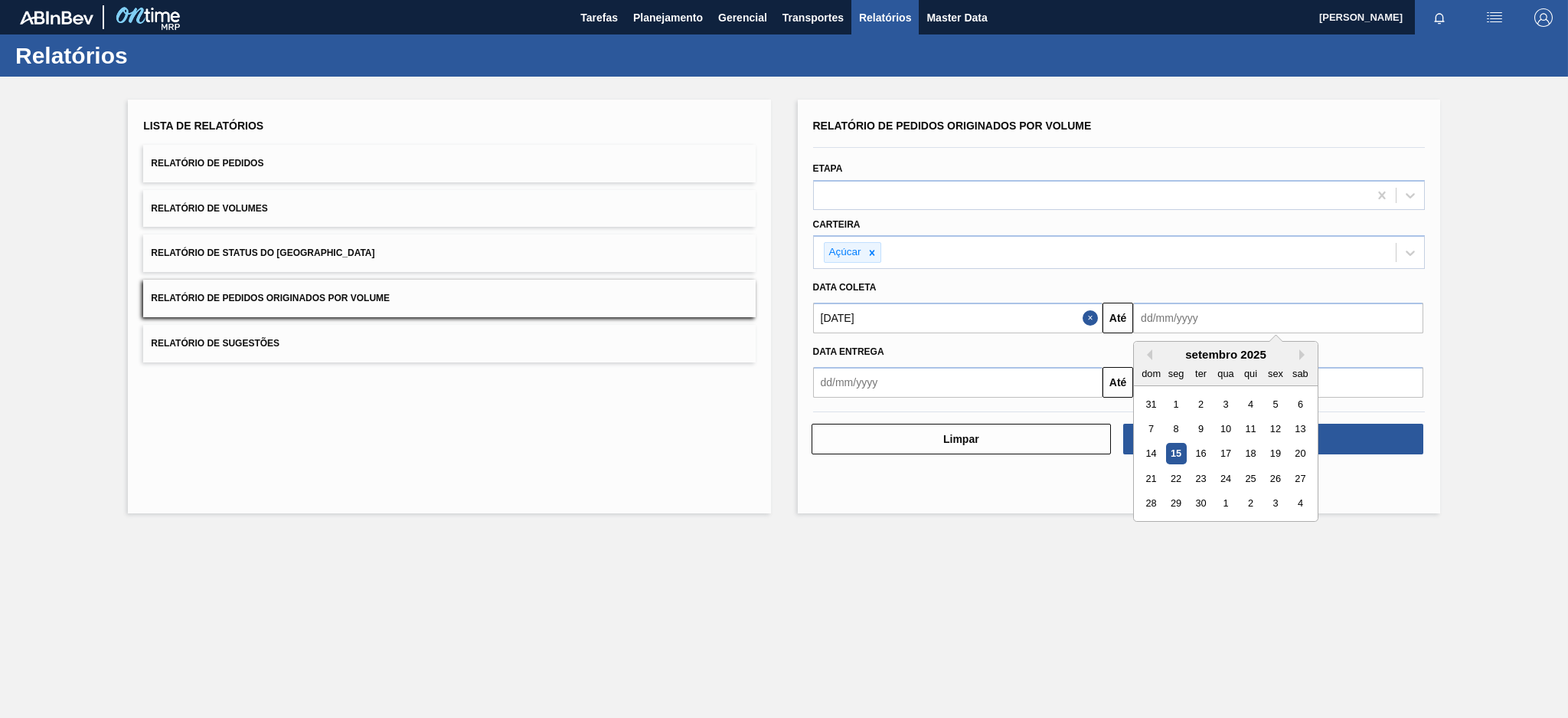
click at [1210, 316] on input "text" at bounding box center [1277, 317] width 290 height 31
click at [1172, 449] on div "15" at bounding box center [1176, 454] width 21 height 21
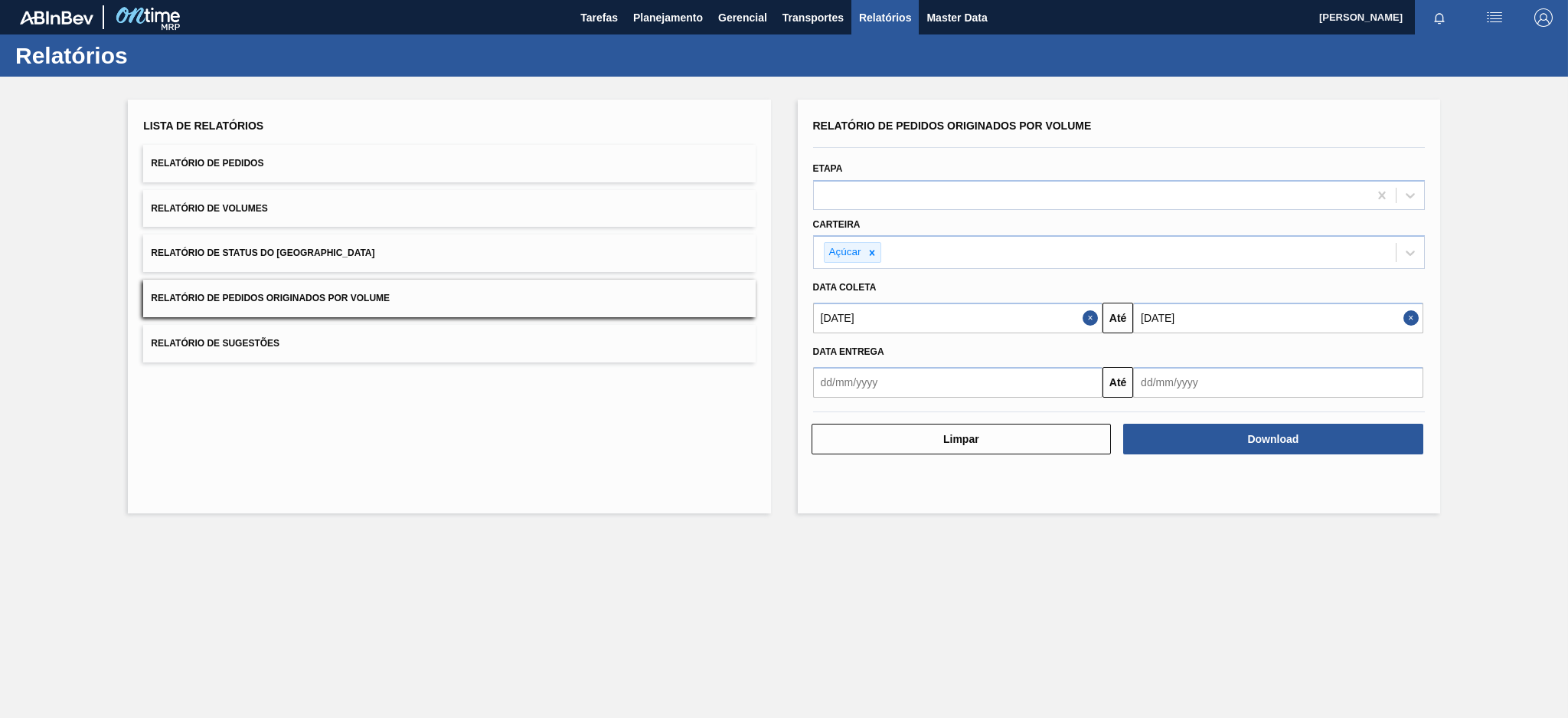
type input "[DATE]"
click at [1369, 433] on button "Download" at bounding box center [1272, 439] width 300 height 31
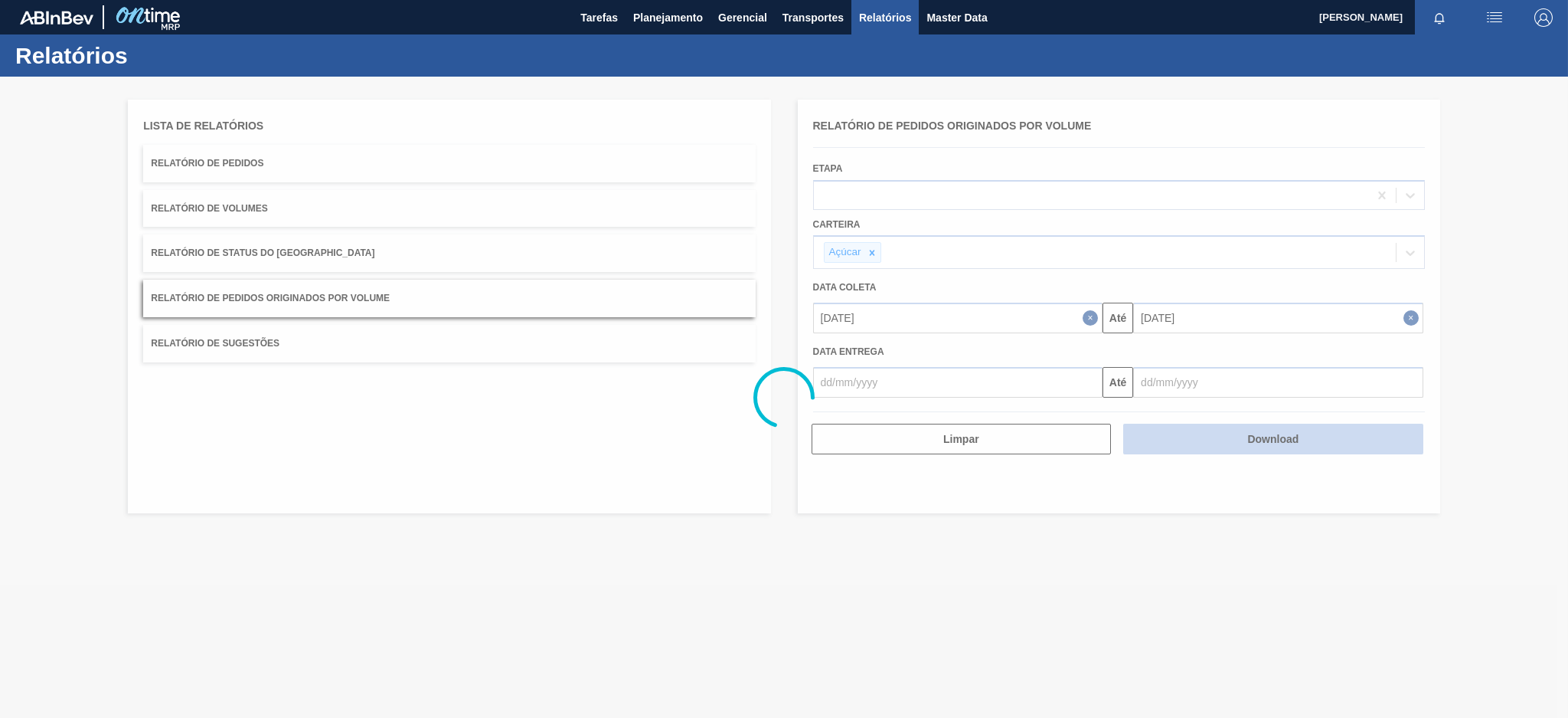
click at [1369, 433] on div at bounding box center [784, 397] width 1568 height 641
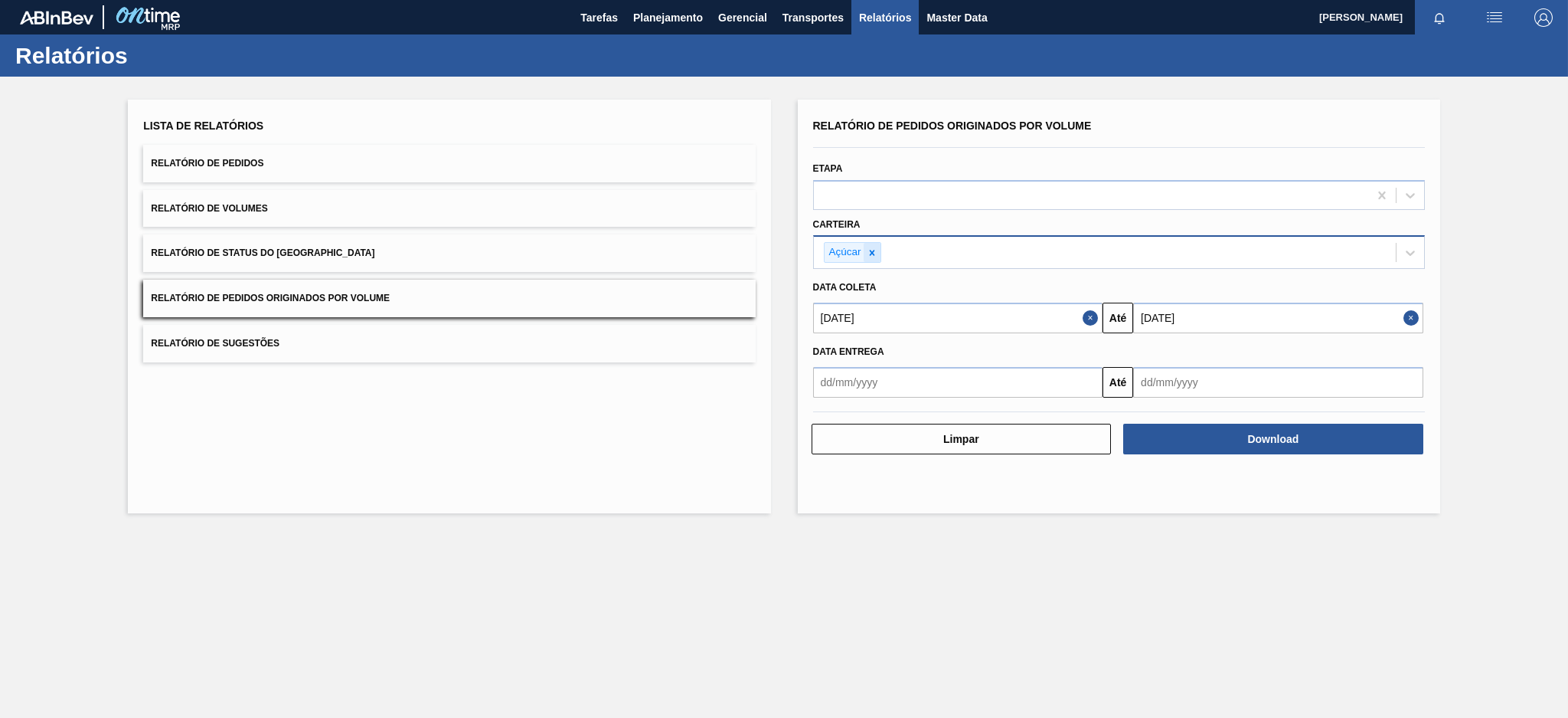
click at [871, 252] on icon at bounding box center [871, 252] width 5 height 5
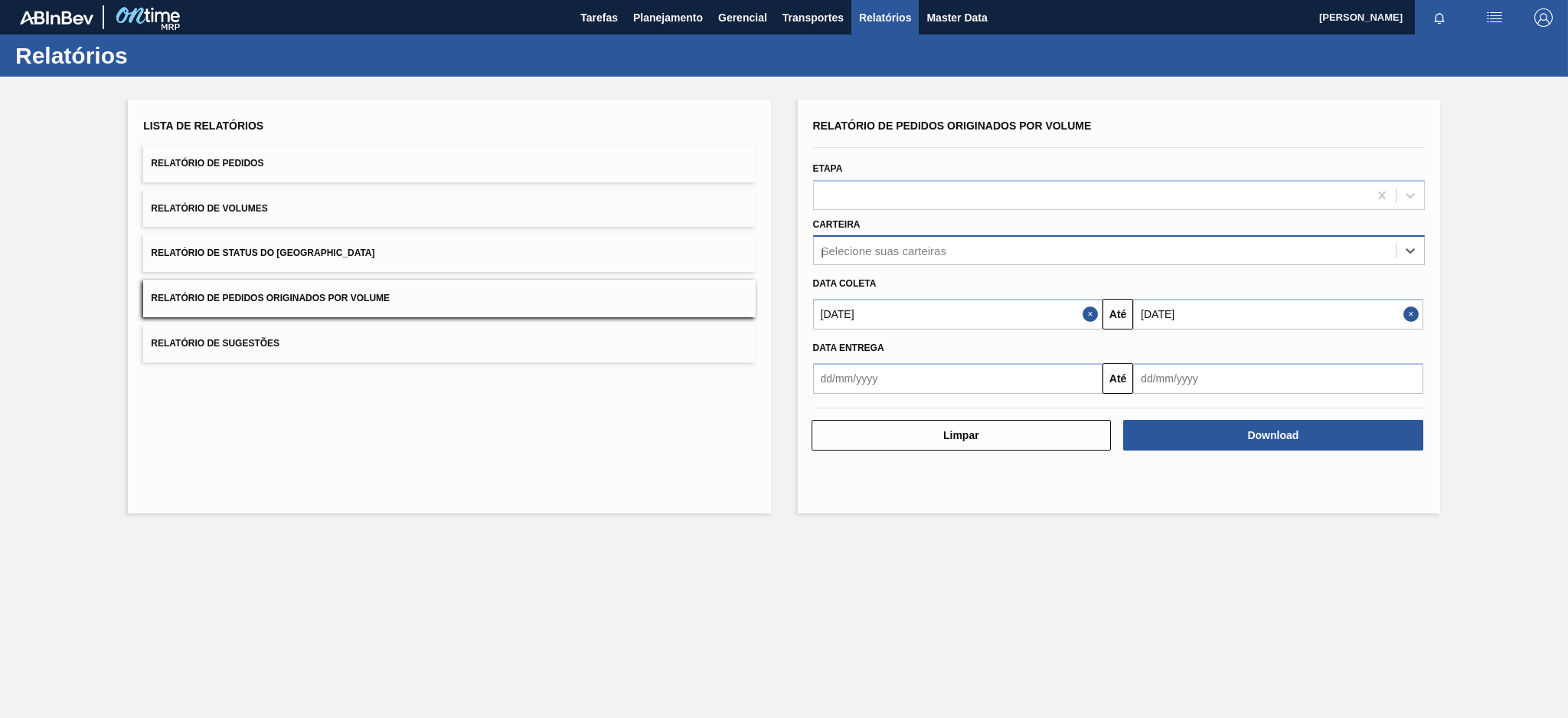
type input "pre"
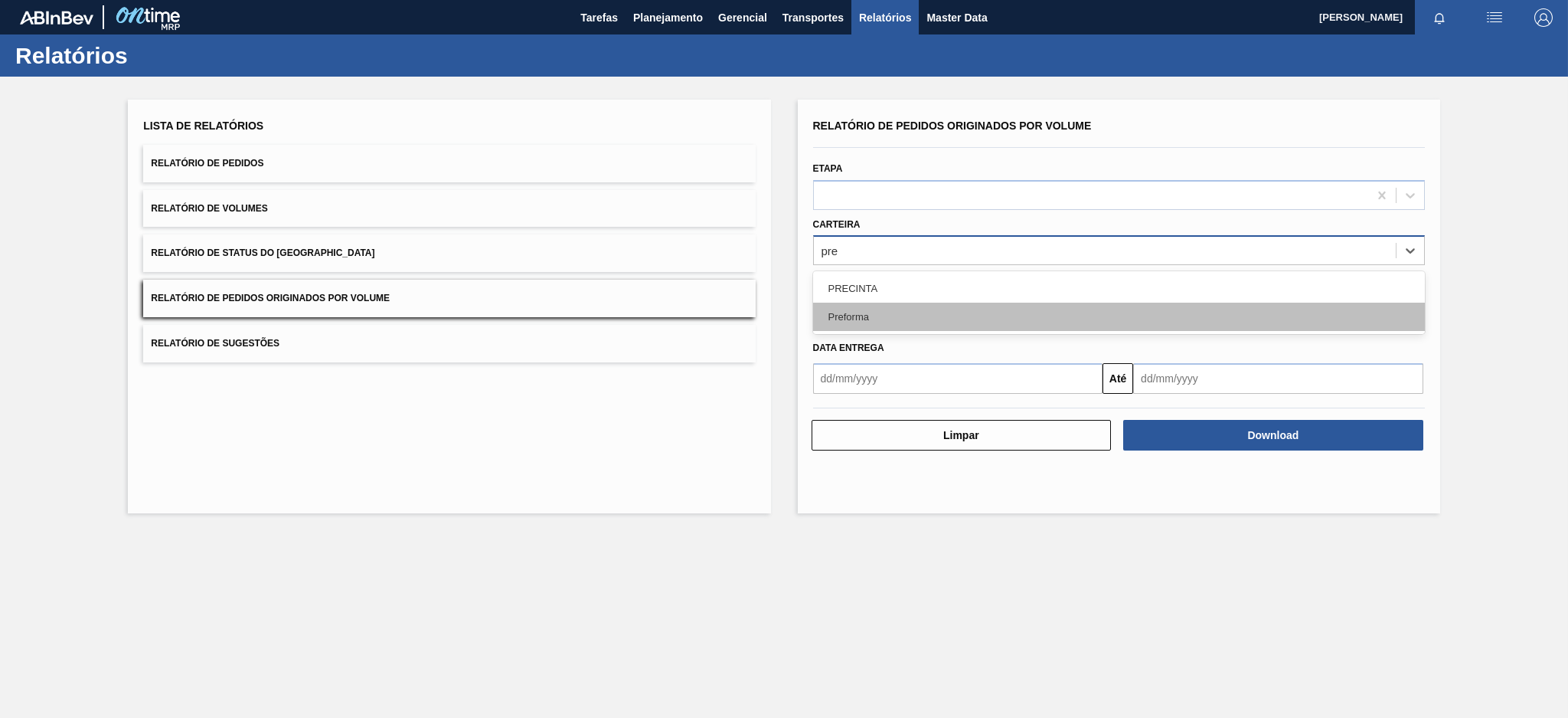
click at [877, 311] on div "Preforma" at bounding box center [1119, 316] width 612 height 28
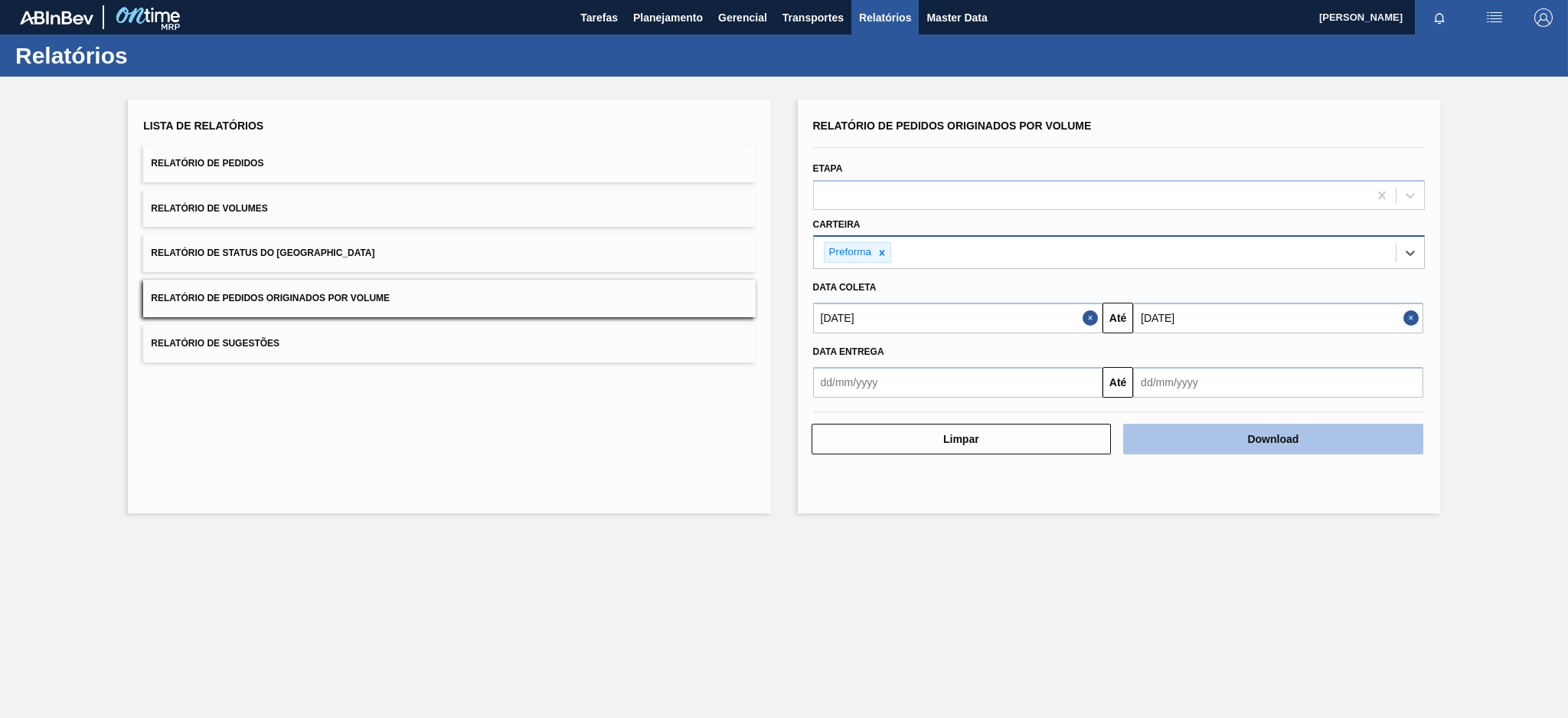
click at [1244, 440] on button "Download" at bounding box center [1272, 439] width 300 height 31
